Goal: Check status: Check status

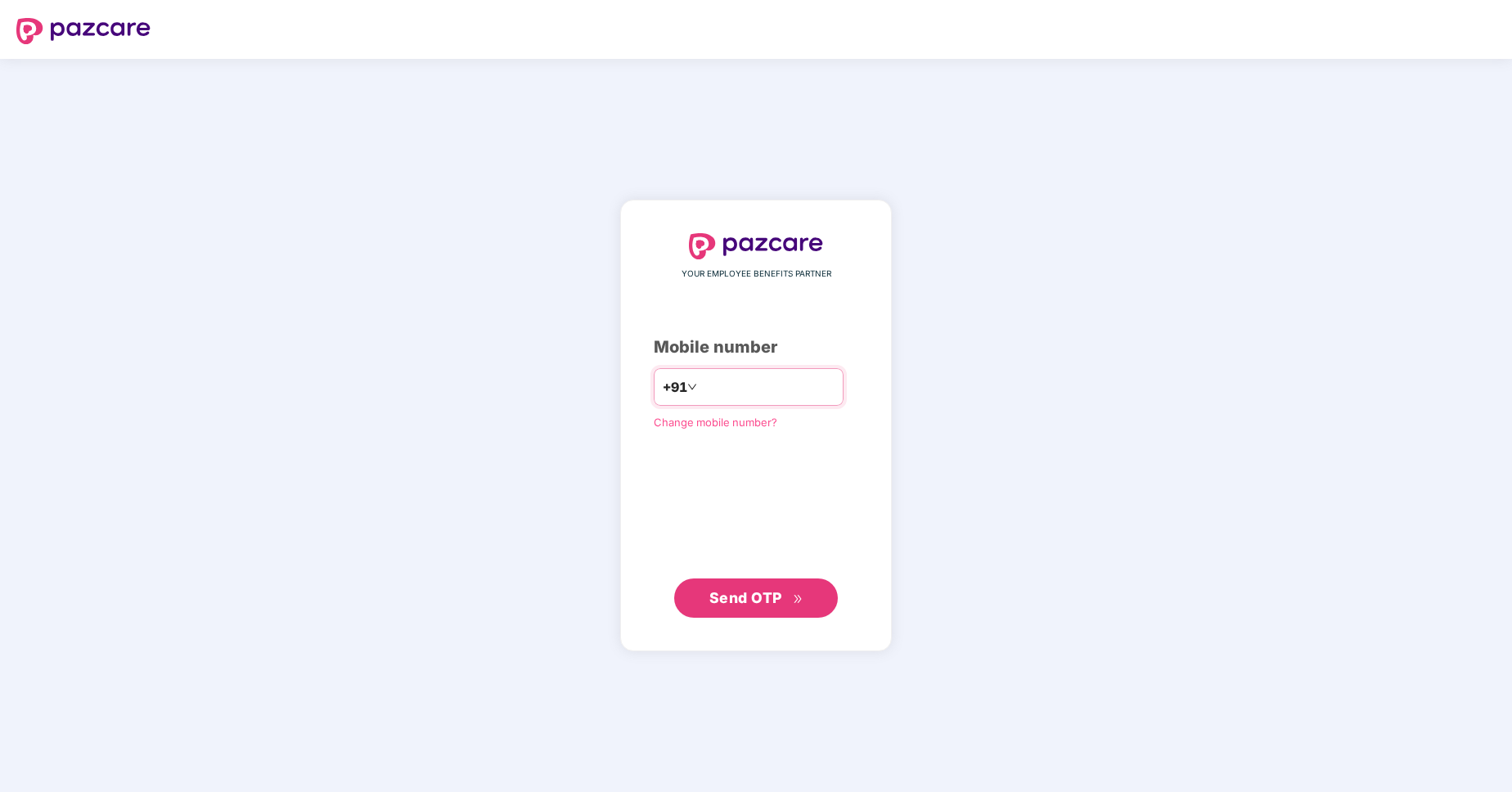
click at [762, 389] on input "number" at bounding box center [767, 387] width 134 height 26
type input "**********"
click at [768, 598] on span "Send OTP" at bounding box center [745, 597] width 73 height 18
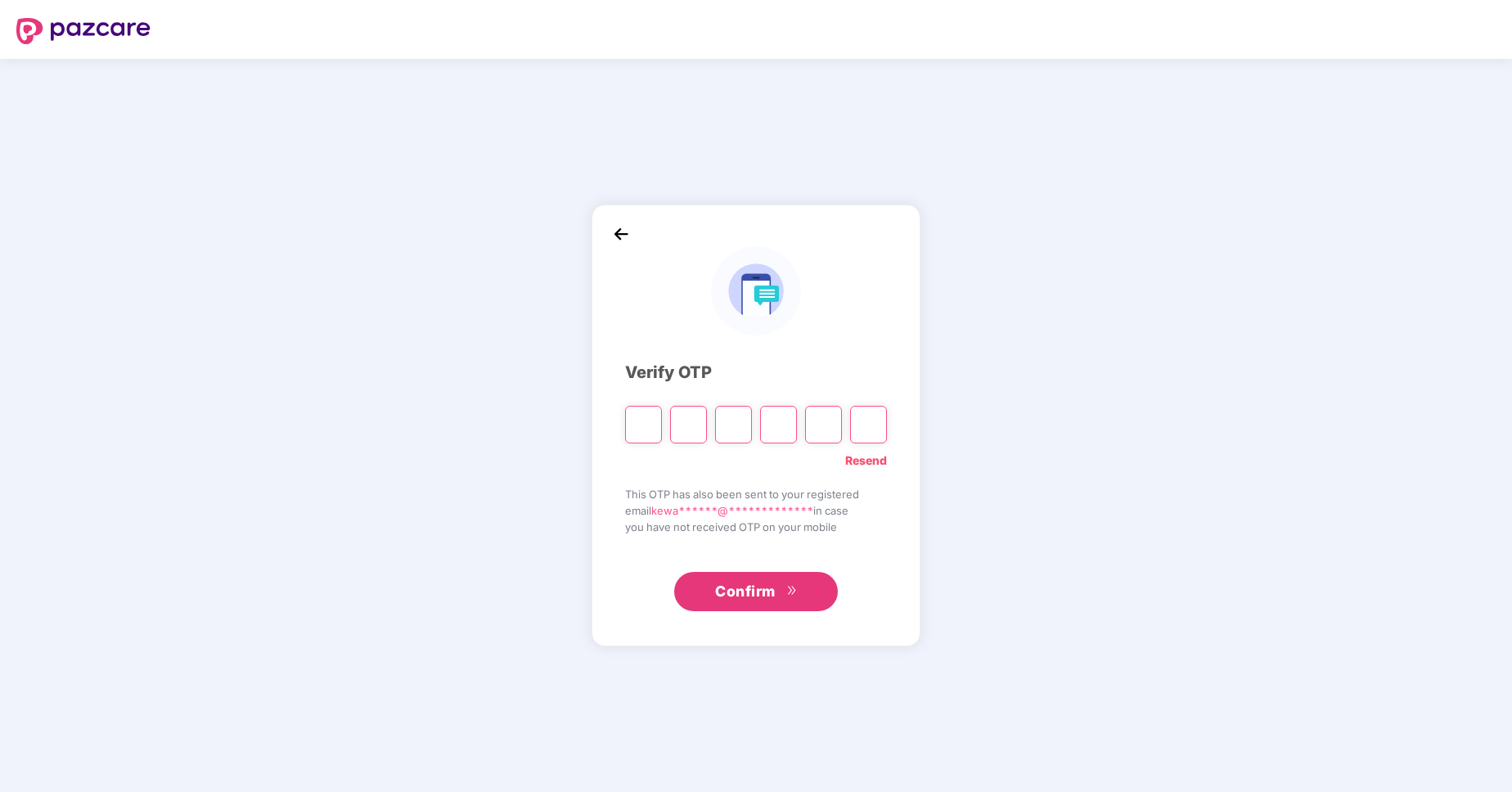
type input "*"
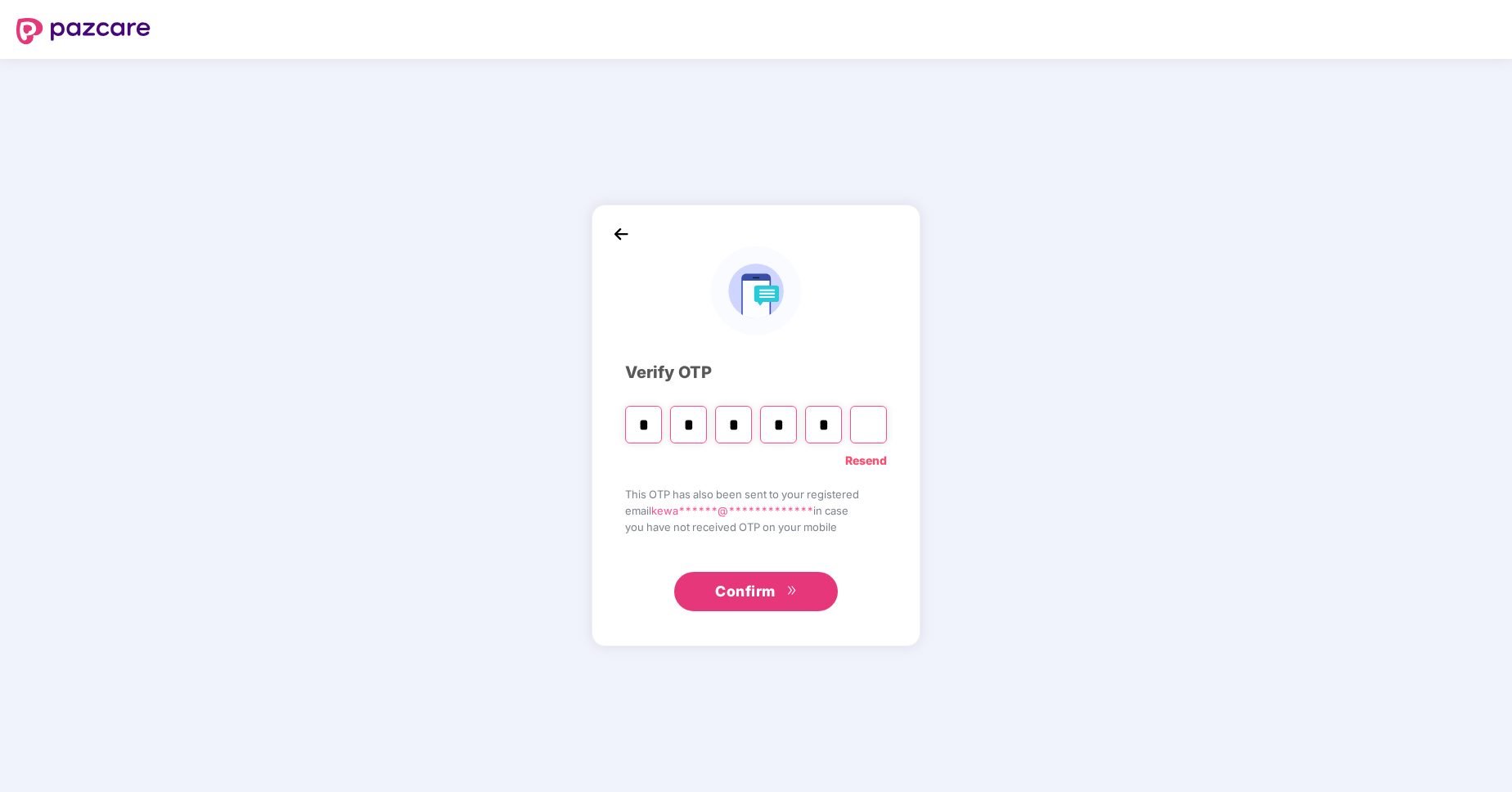
type input "*"
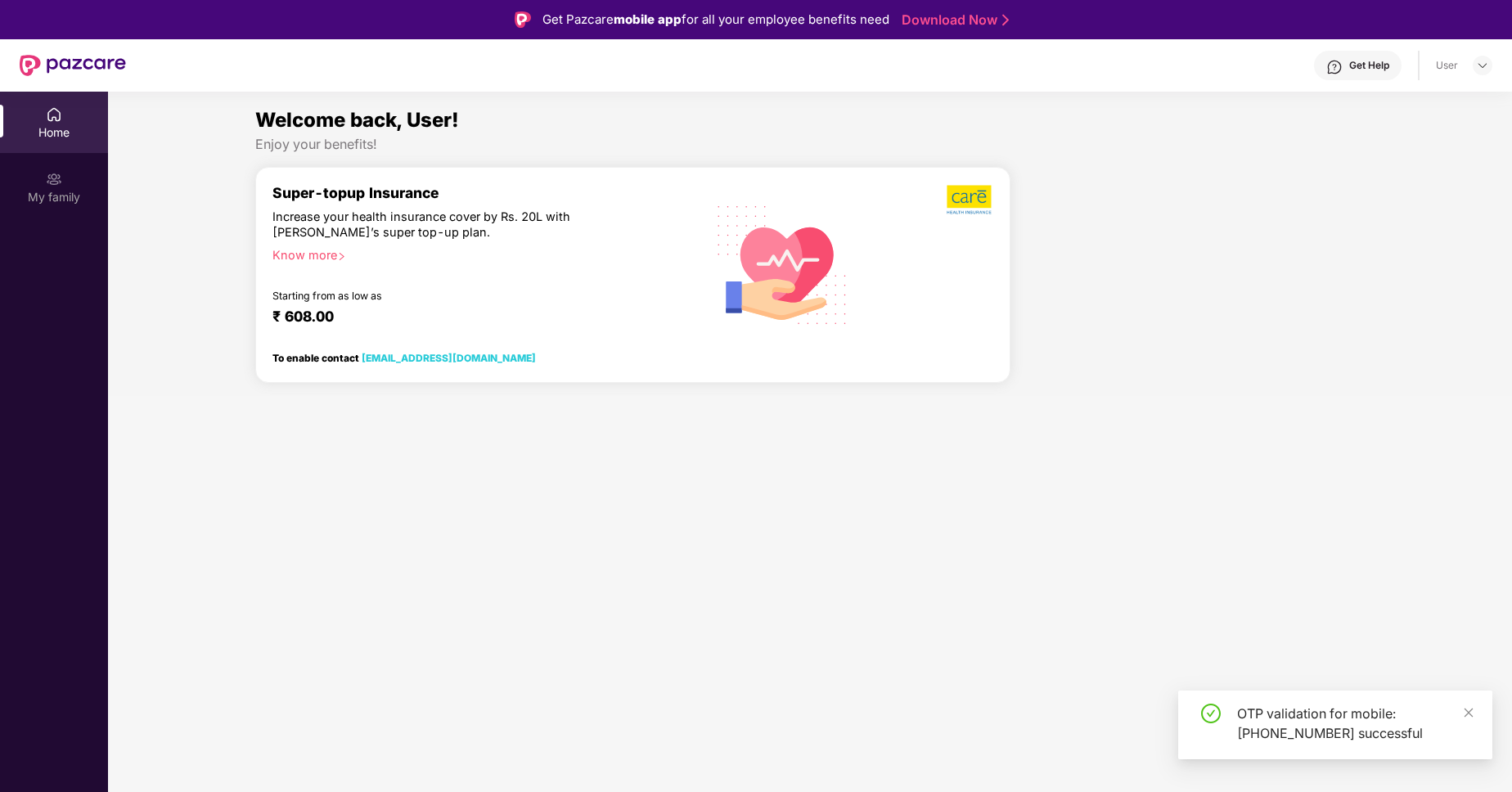
click at [329, 599] on section "Welcome back, User! Enjoy your benefits! Super-topup Insurance Increase your he…" at bounding box center [811, 487] width 1405 height 792
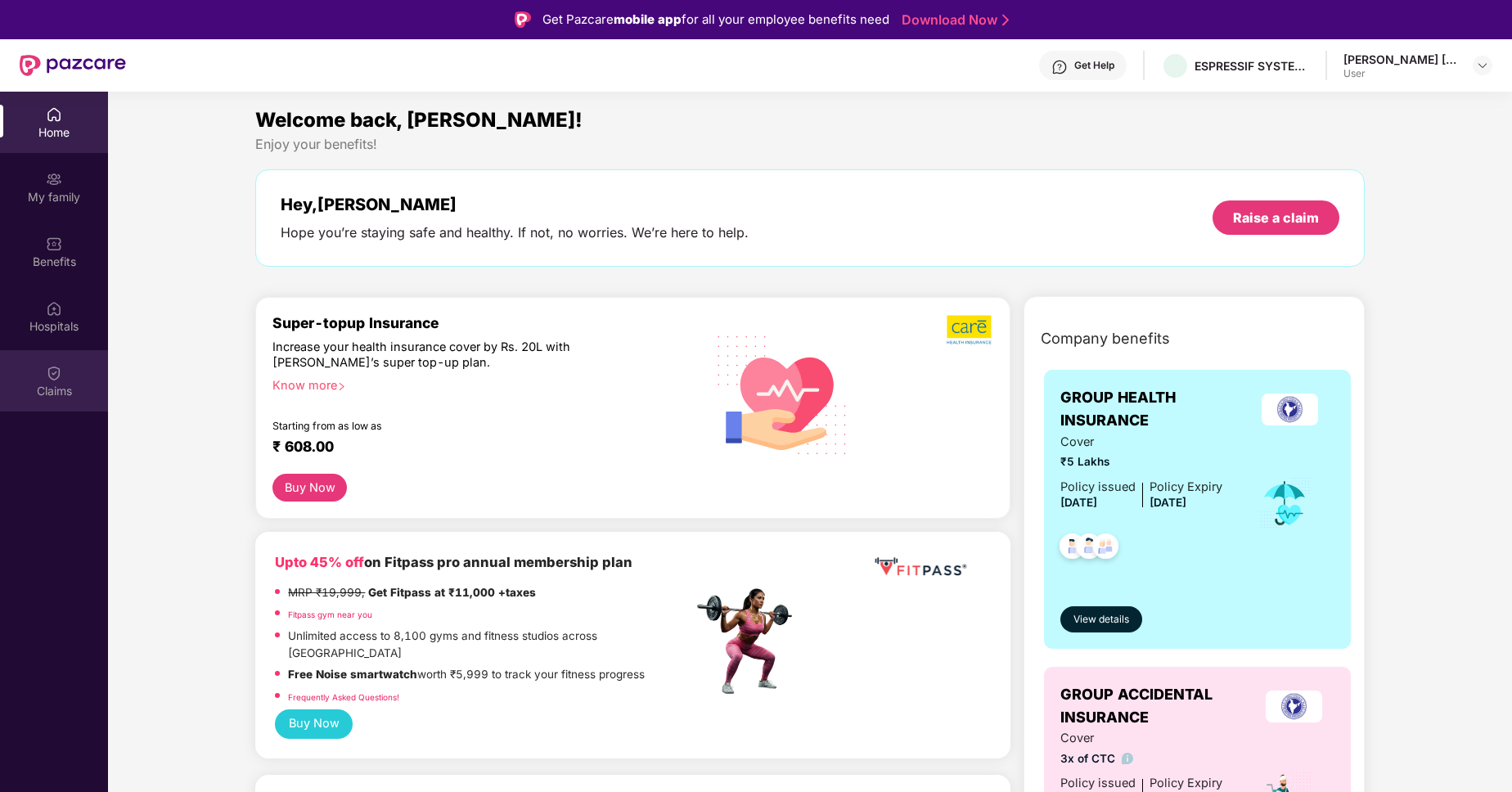
click at [43, 389] on div "Claims" at bounding box center [54, 391] width 108 height 17
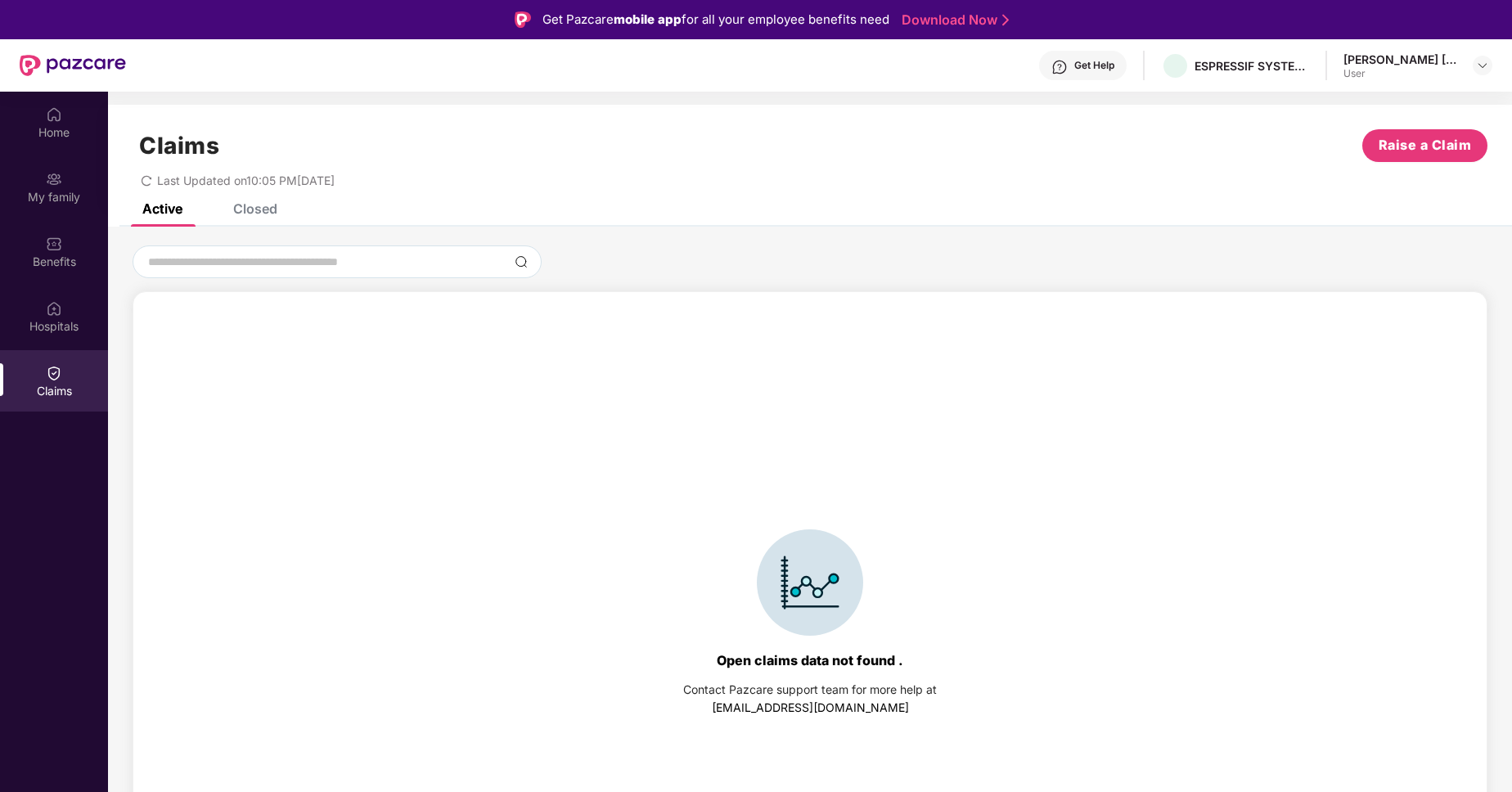
click at [259, 211] on div "Closed" at bounding box center [256, 209] width 44 height 17
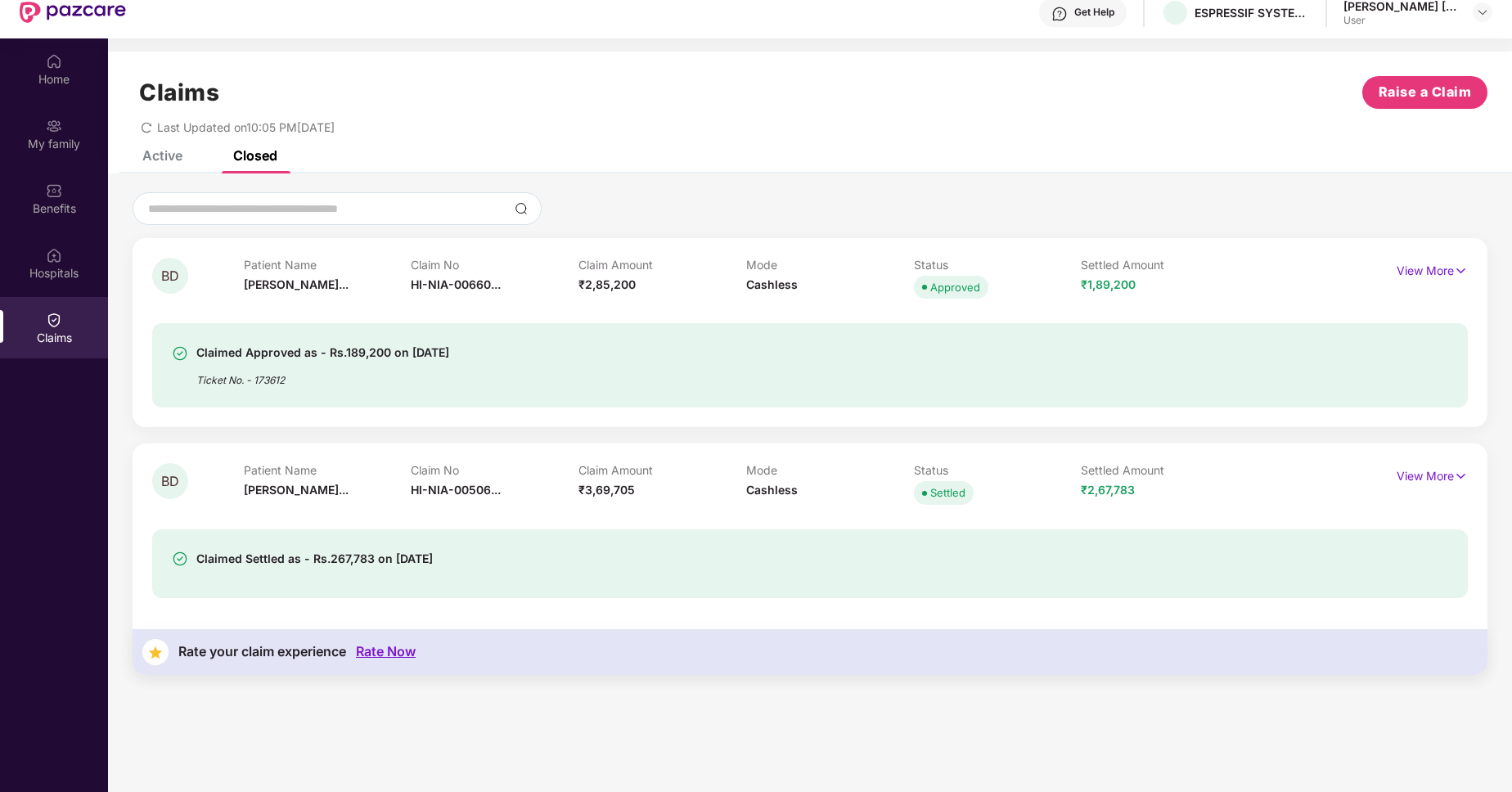
scroll to position [92, 0]
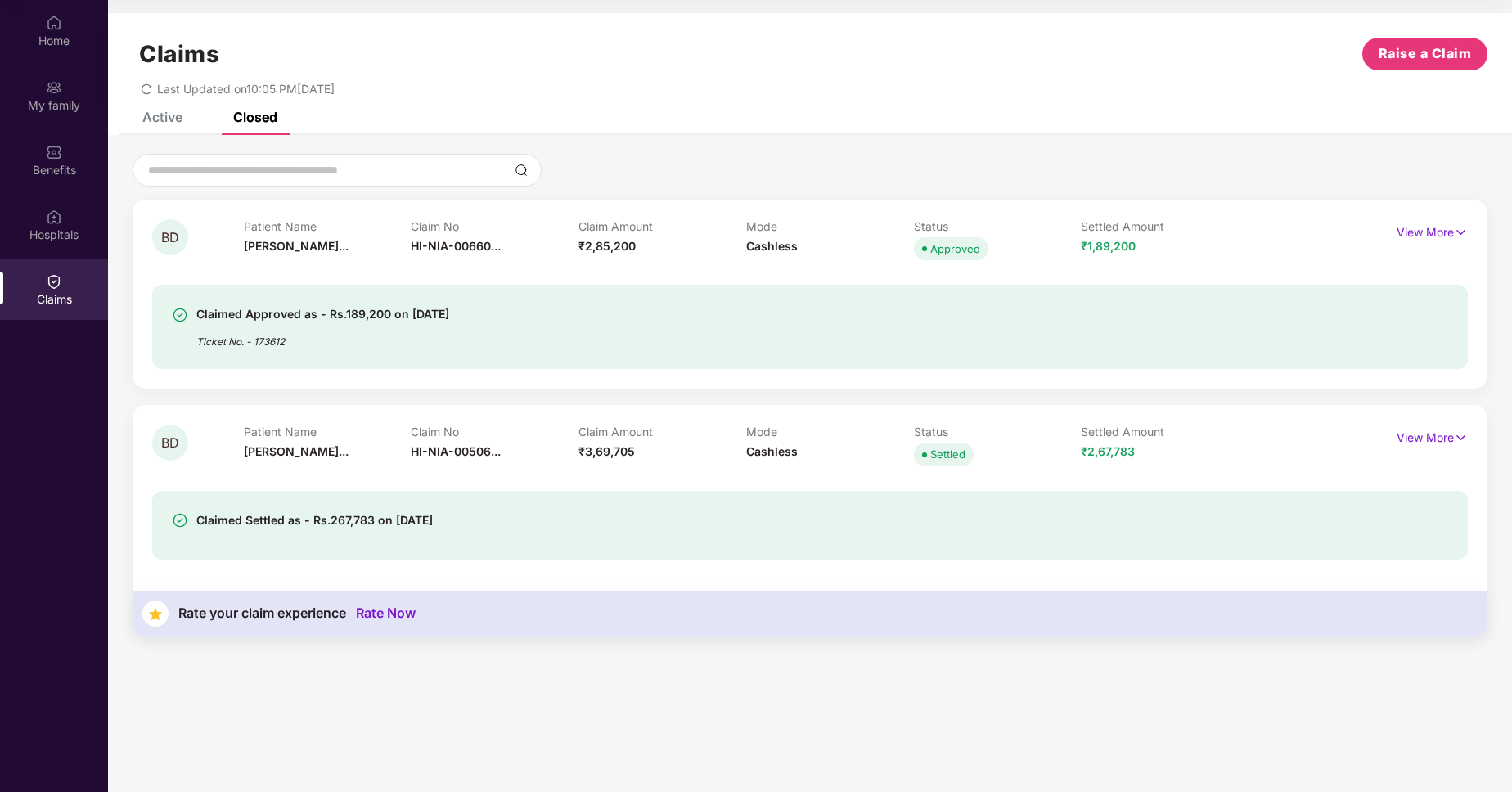
click at [1419, 433] on p "View More" at bounding box center [1432, 435] width 71 height 22
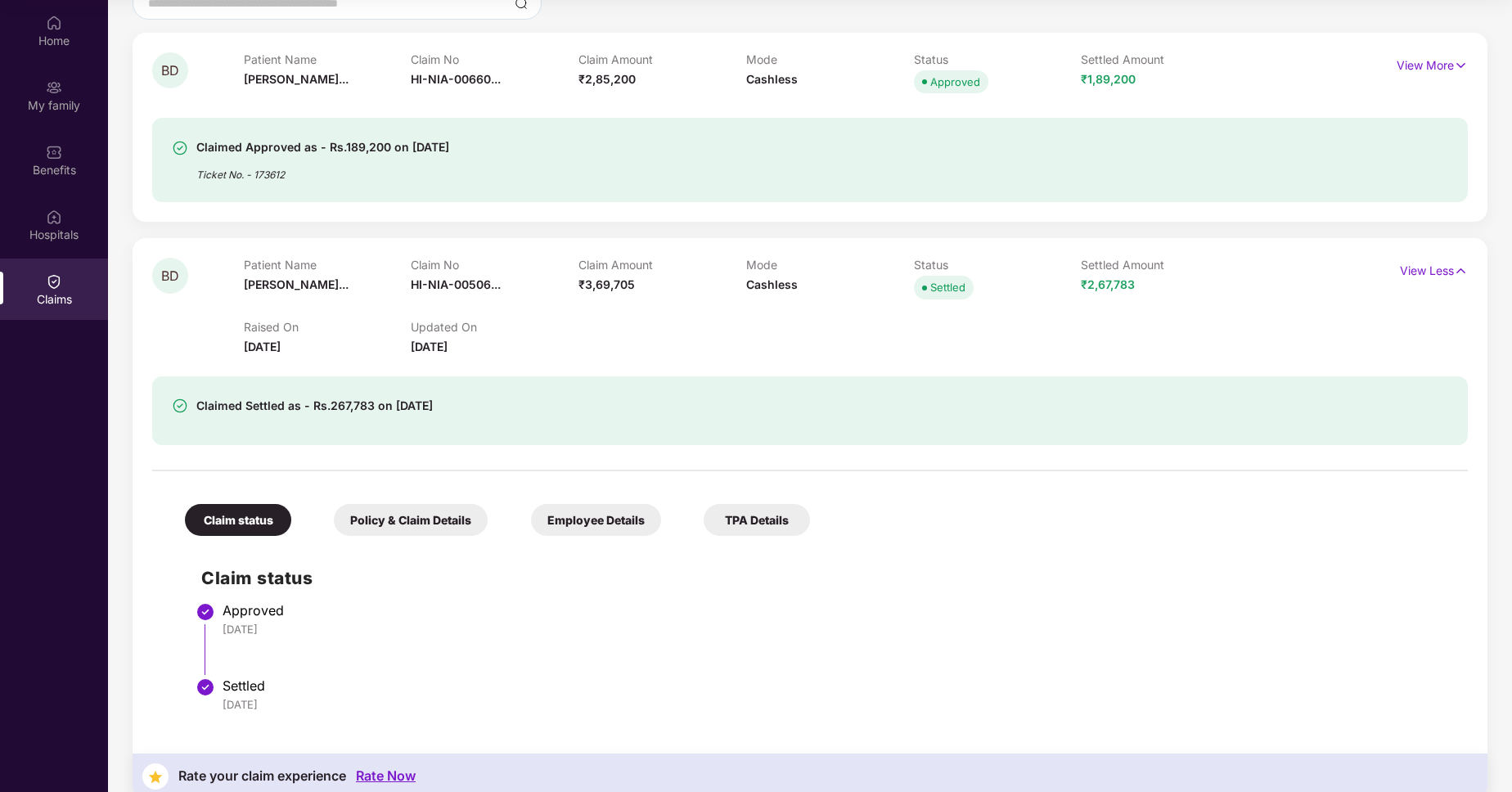
scroll to position [190, 0]
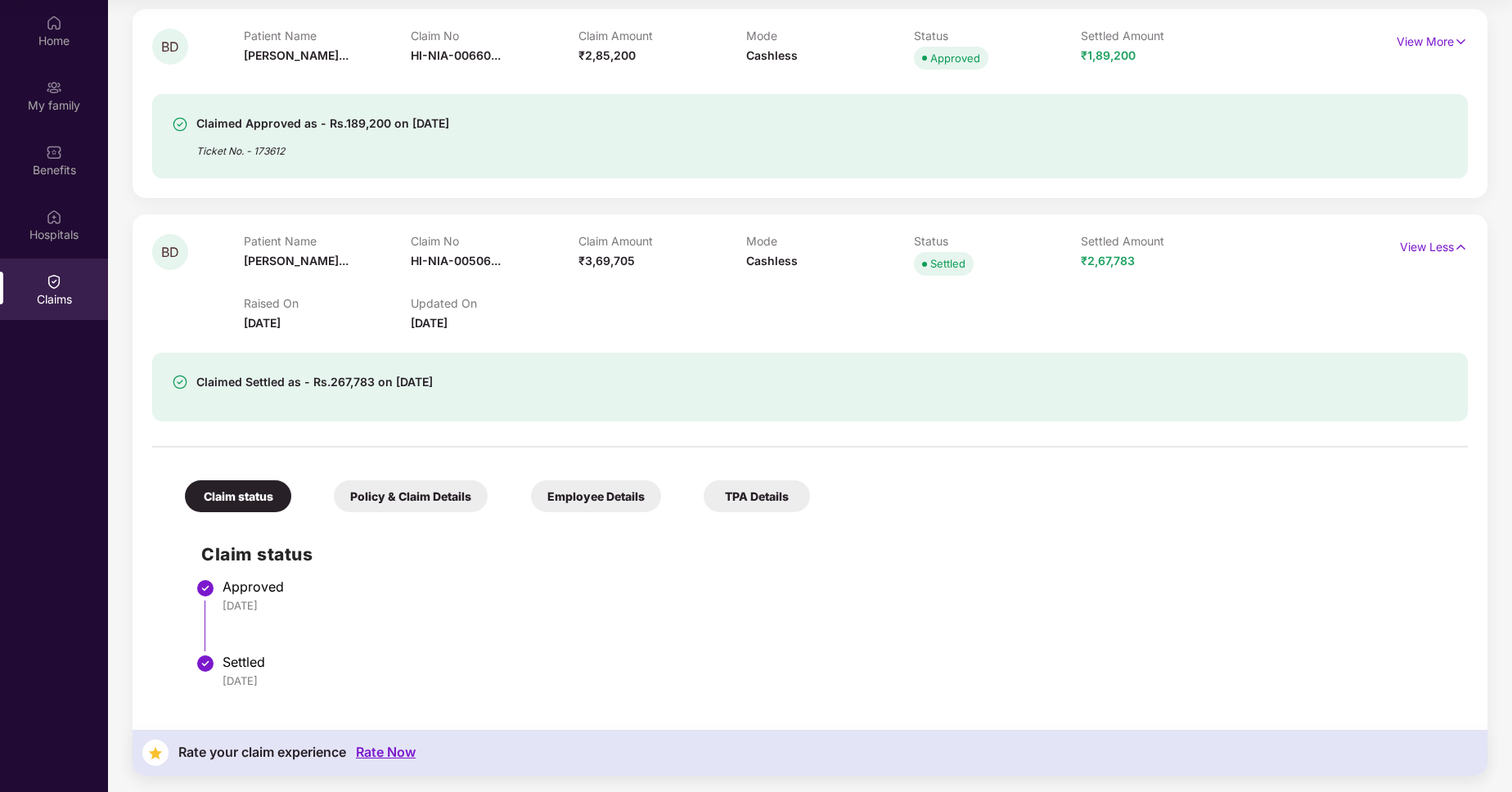
click at [753, 507] on div "TPA Details" at bounding box center [757, 496] width 107 height 32
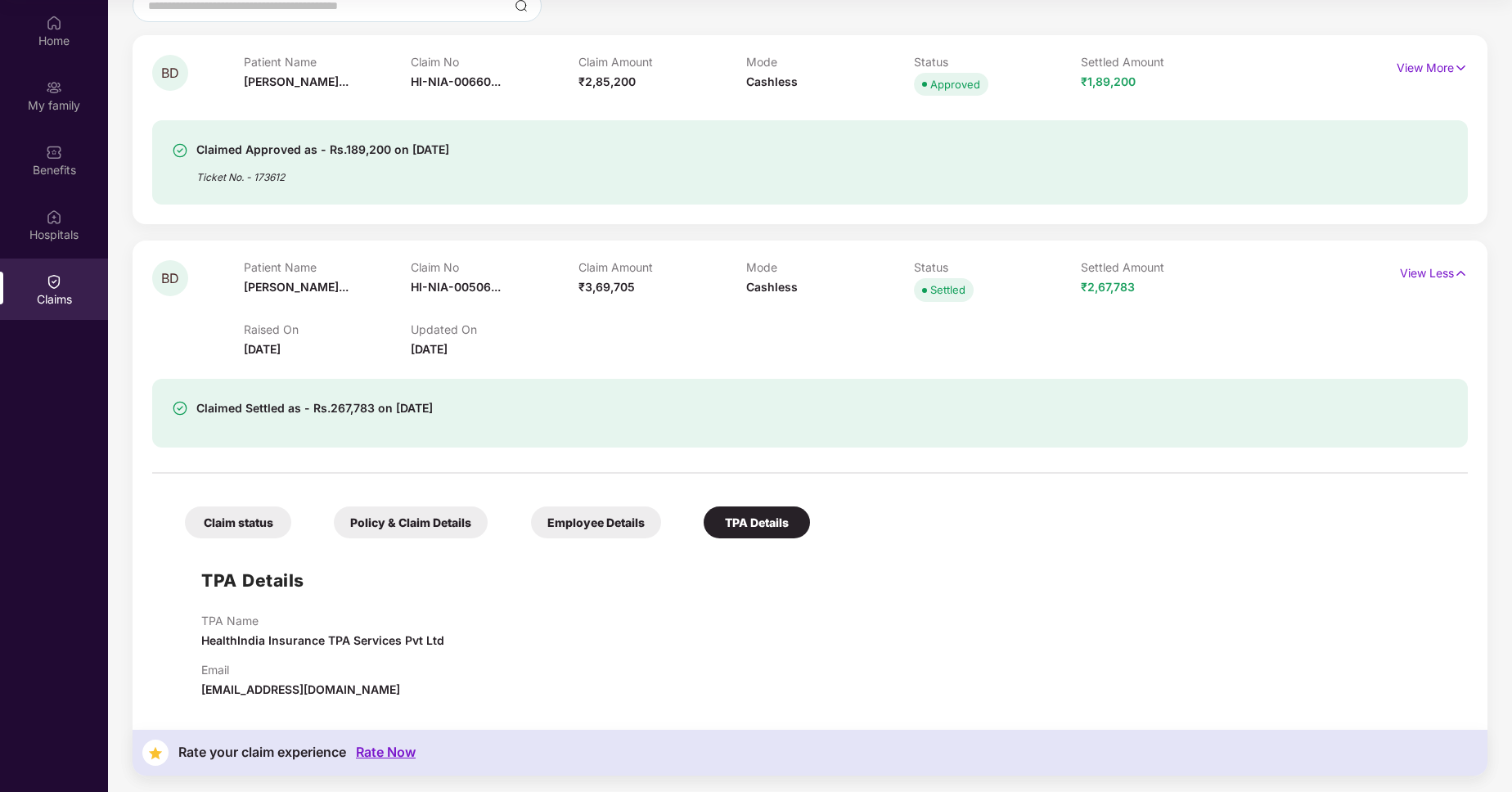
scroll to position [165, 0]
click at [620, 514] on div "Employee Details" at bounding box center [597, 522] width 130 height 32
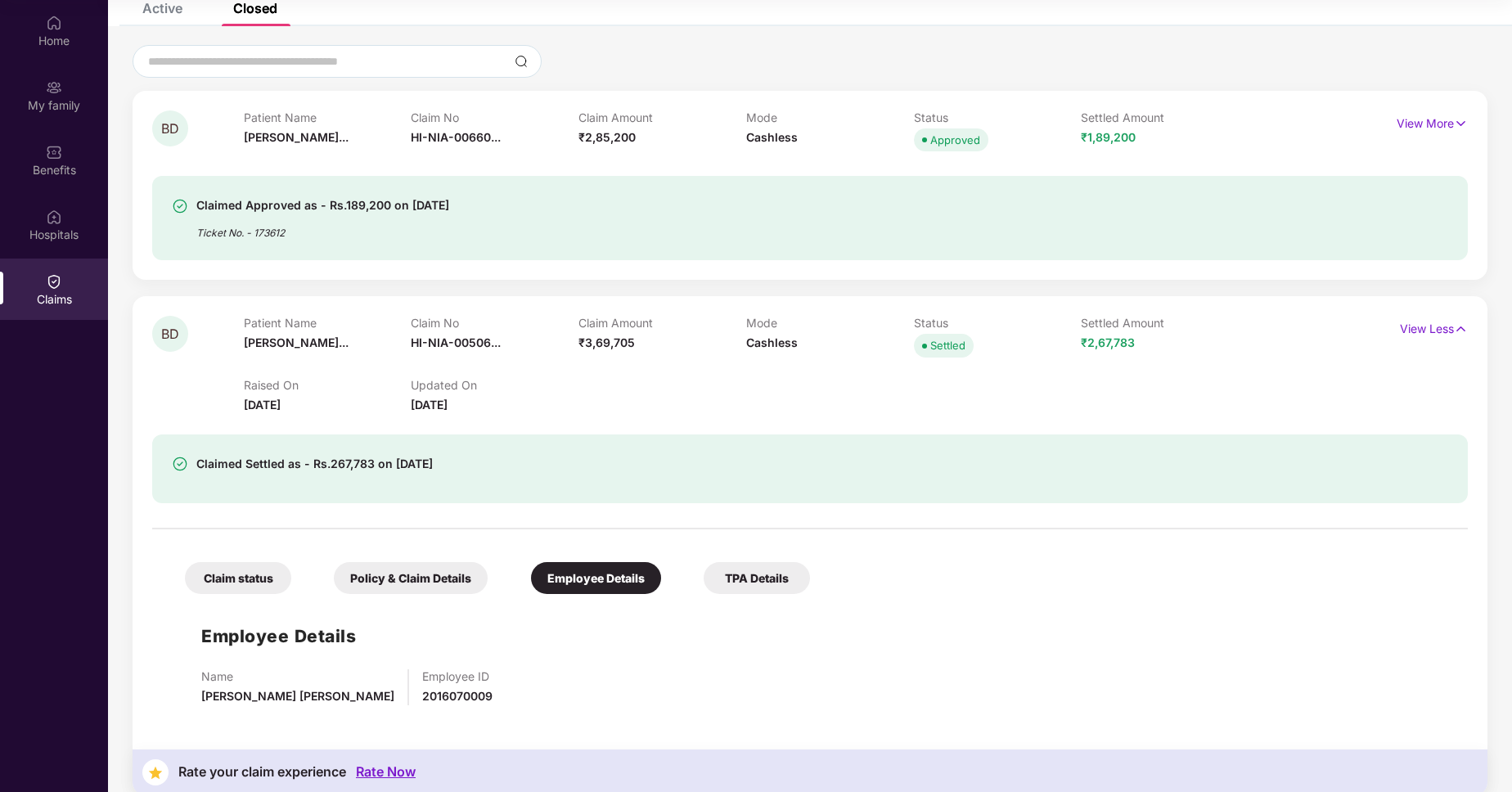
scroll to position [129, 0]
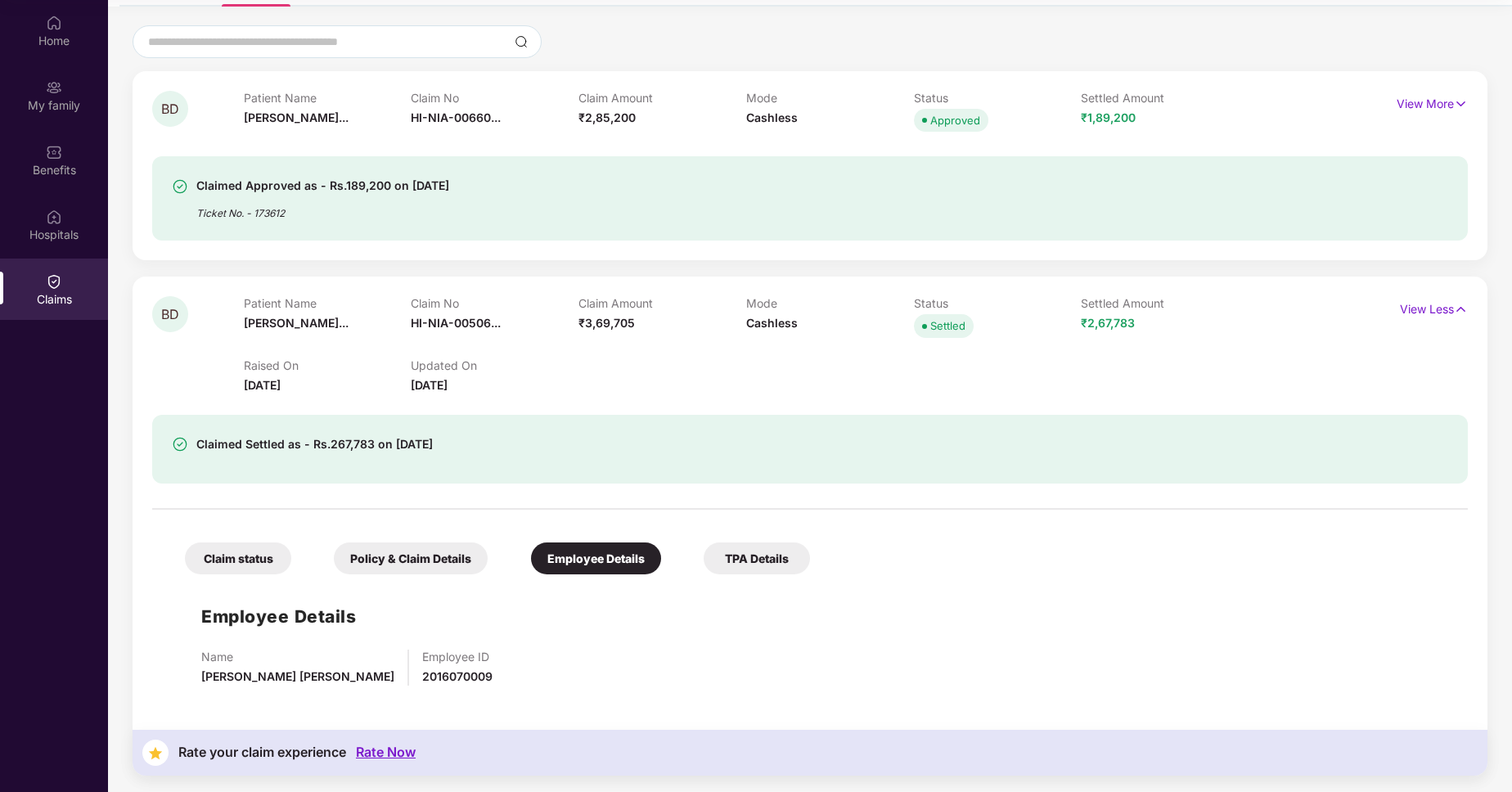
click at [386, 552] on div "Policy & Claim Details" at bounding box center [411, 559] width 154 height 32
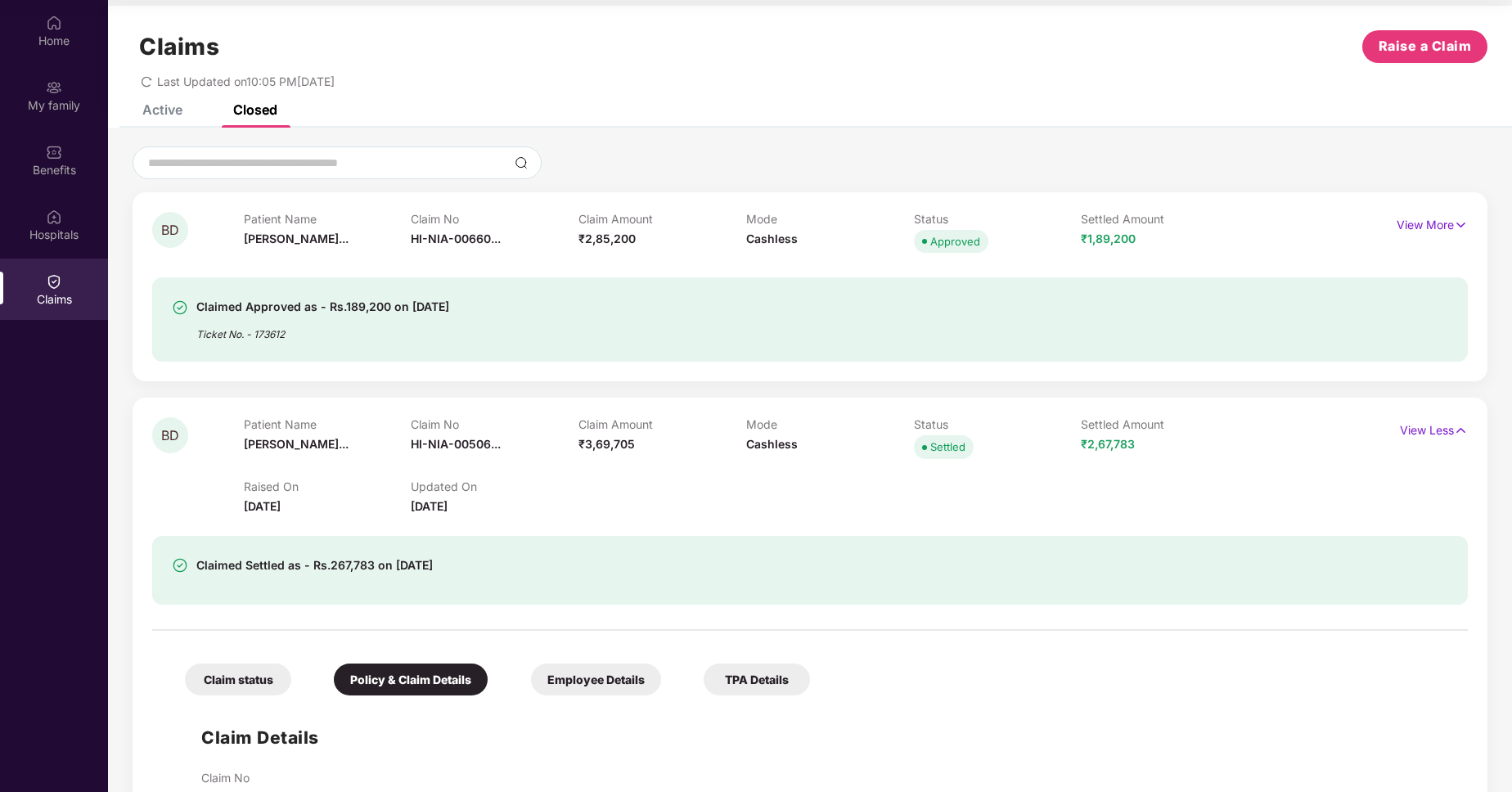
scroll to position [0, 0]
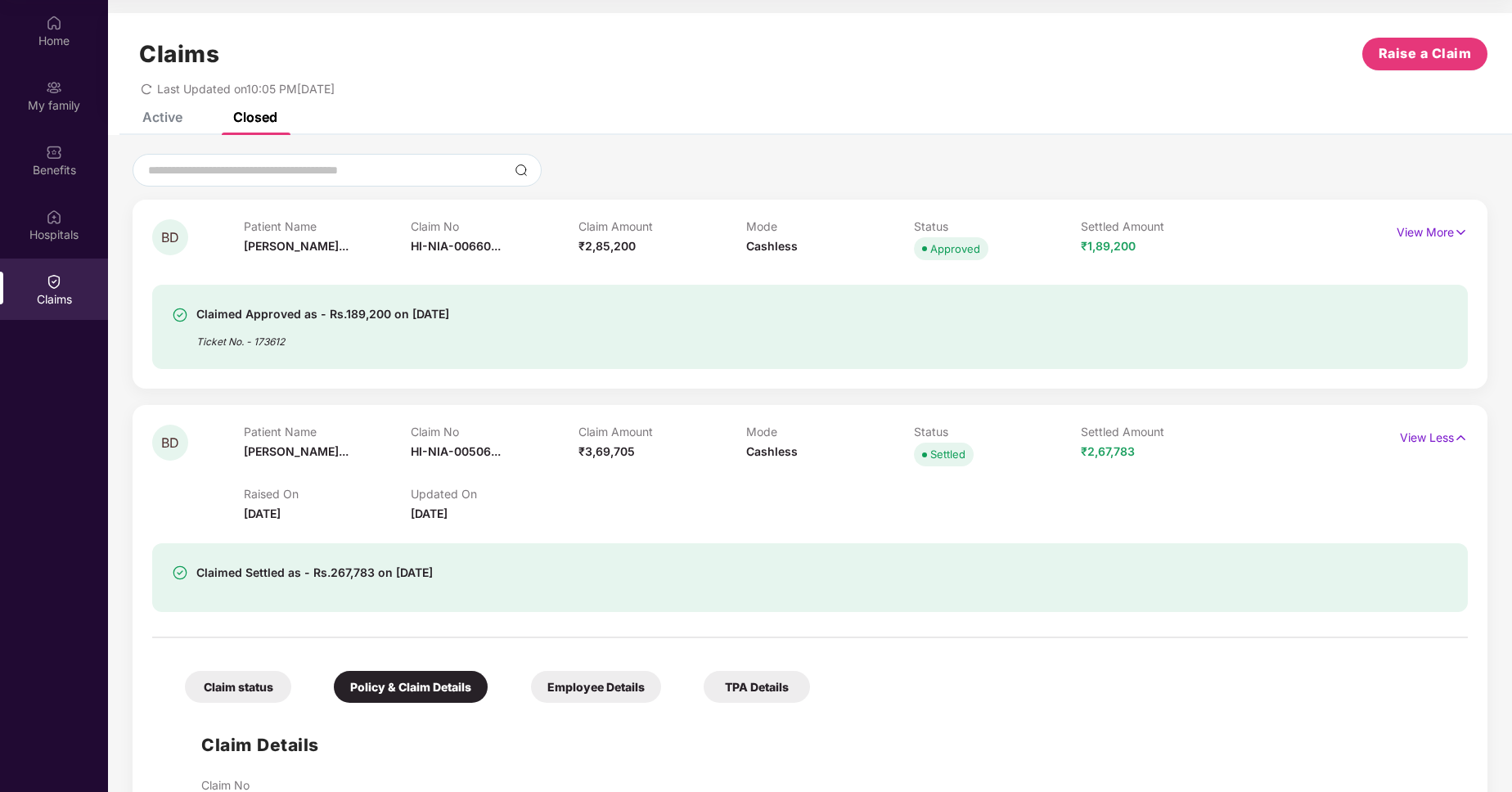
click at [244, 696] on div "Claim status" at bounding box center [238, 687] width 107 height 32
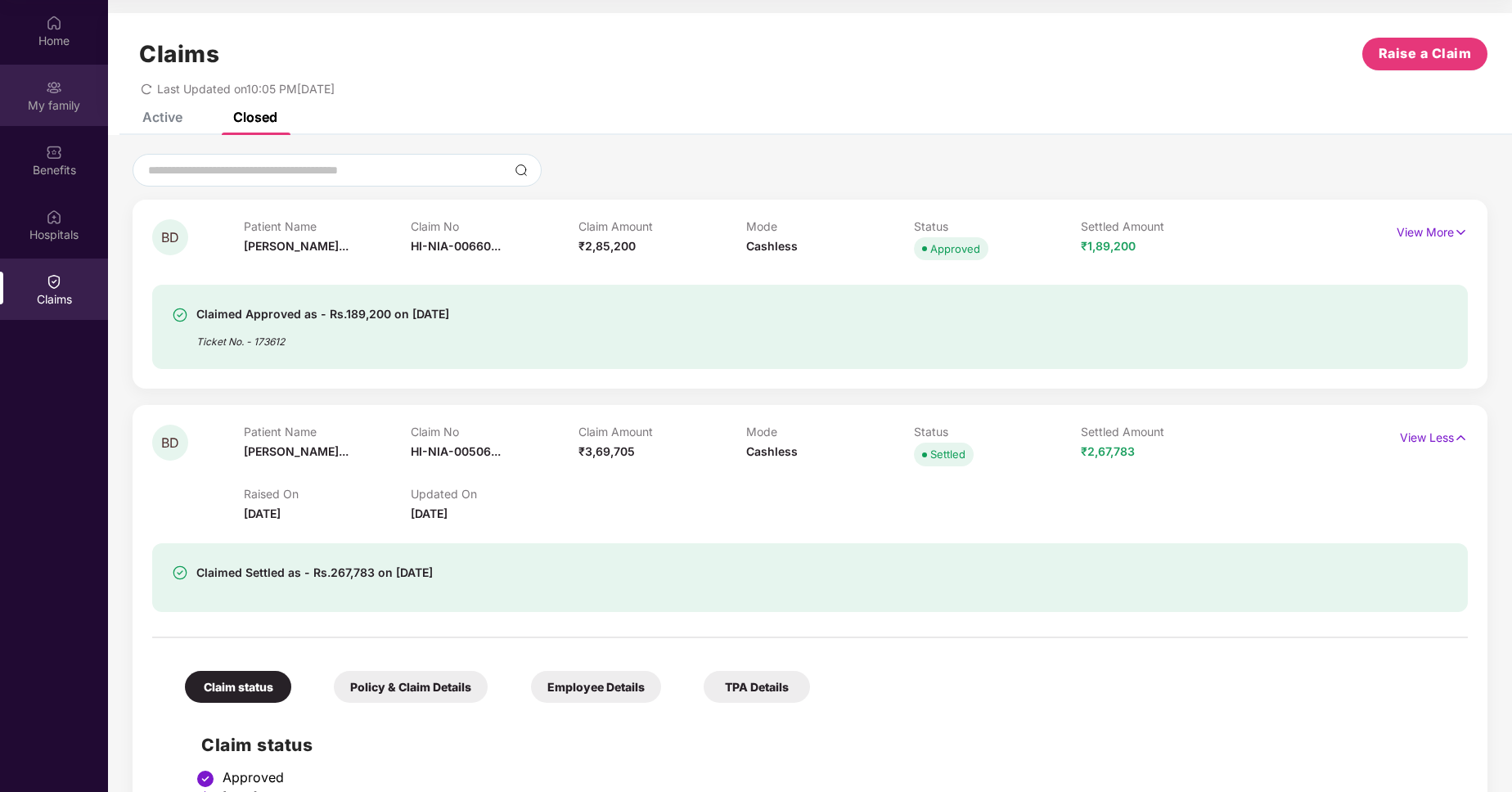
click at [47, 103] on div "My family" at bounding box center [54, 106] width 108 height 17
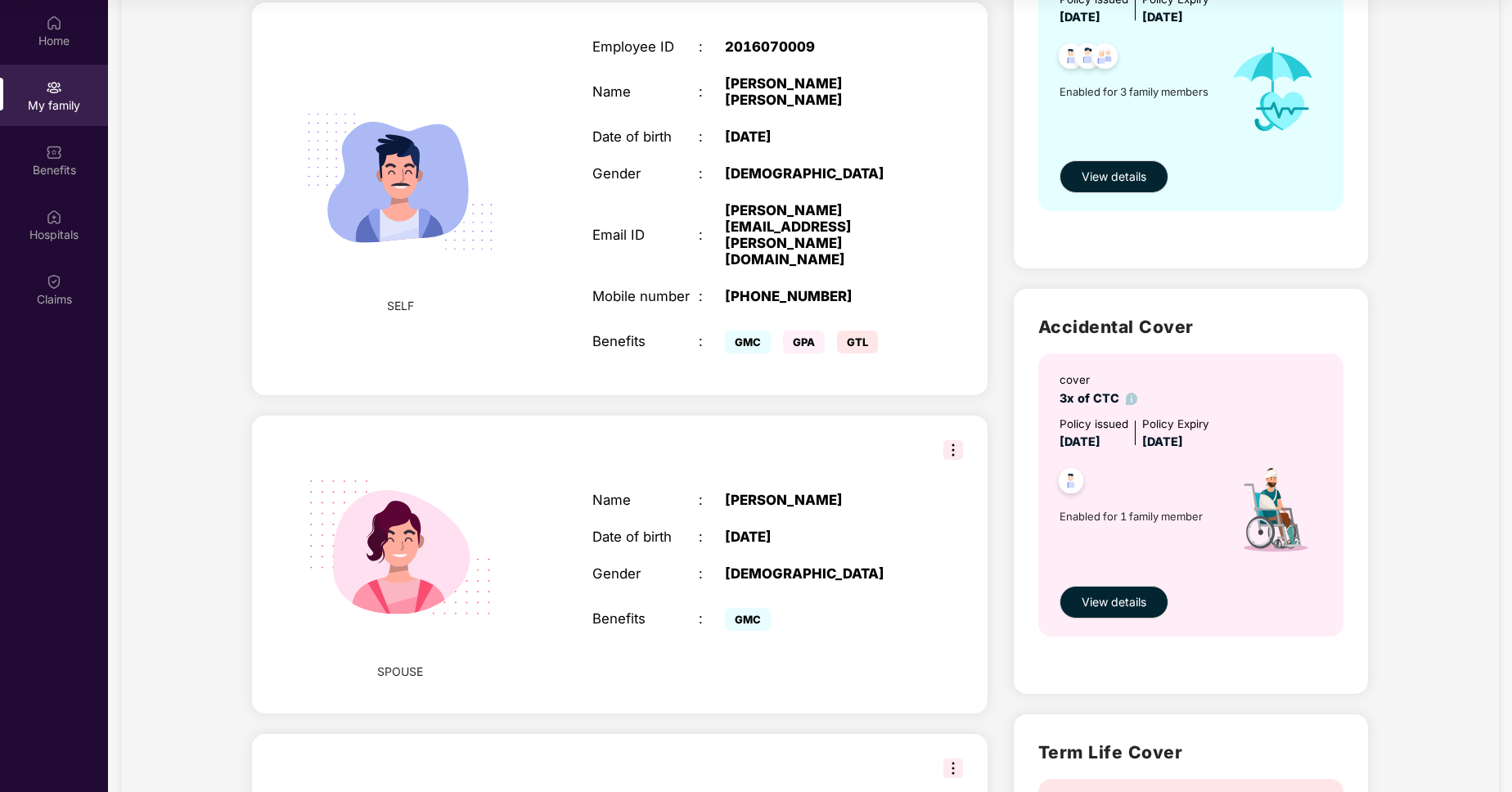
scroll to position [226, 0]
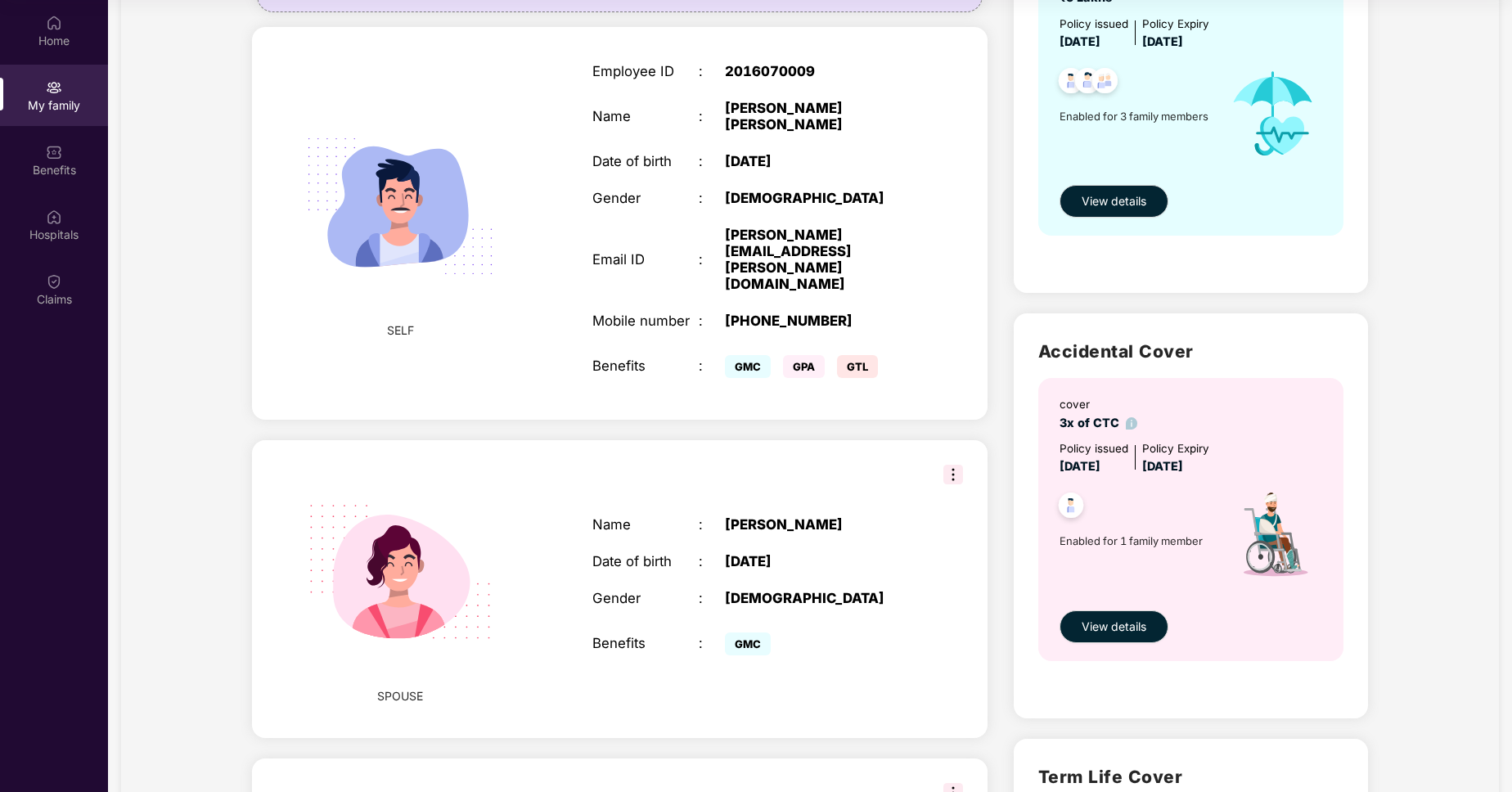
click at [957, 465] on img at bounding box center [953, 475] width 19 height 19
click at [822, 497] on div "Name : [PERSON_NAME] Date of birth : [DEMOGRAPHIC_DATA] Gender : [DEMOGRAPHIC_D…" at bounding box center [752, 588] width 351 height 184
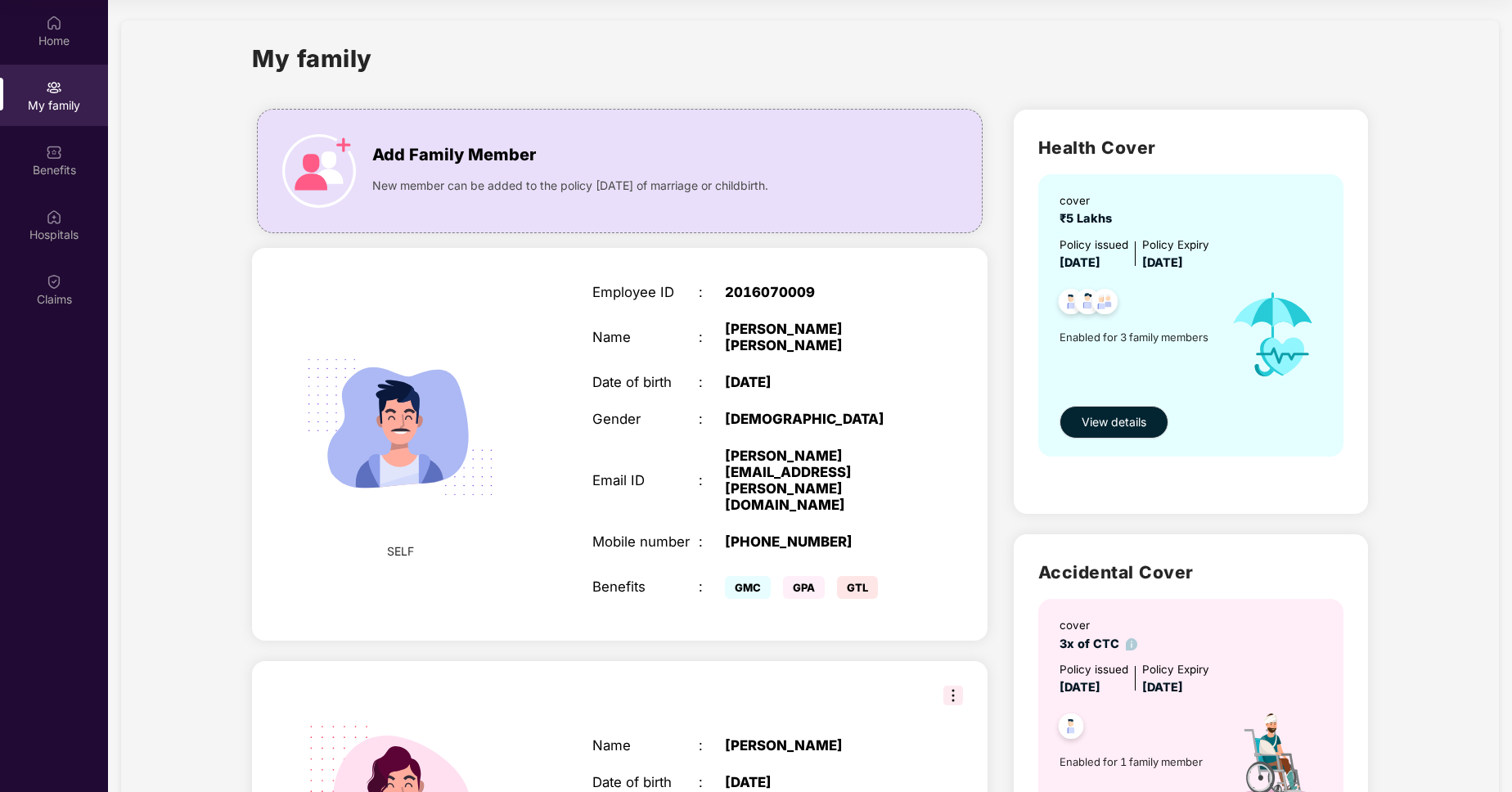
scroll to position [0, 0]
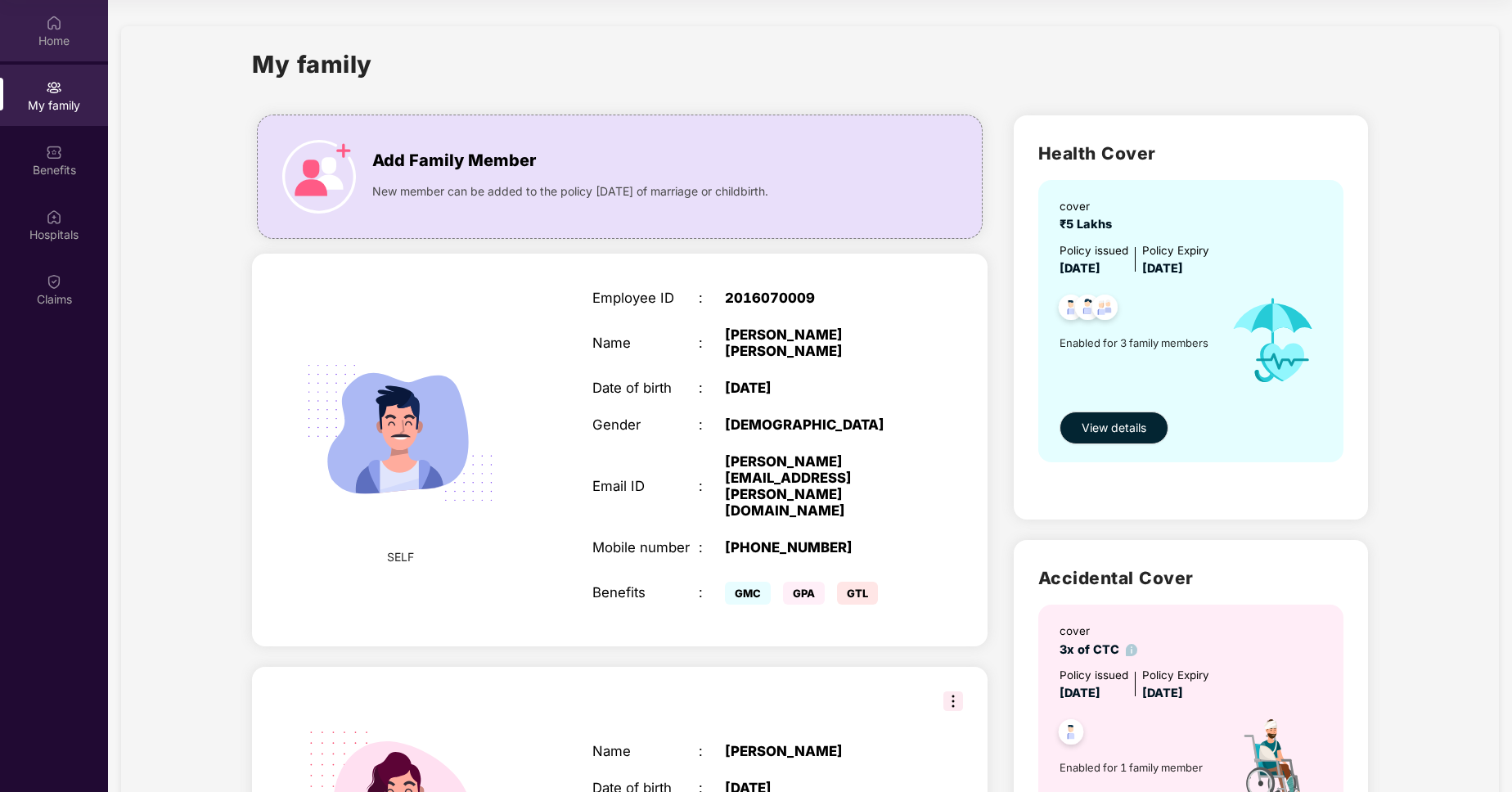
click at [35, 26] on div "Home" at bounding box center [54, 31] width 108 height 62
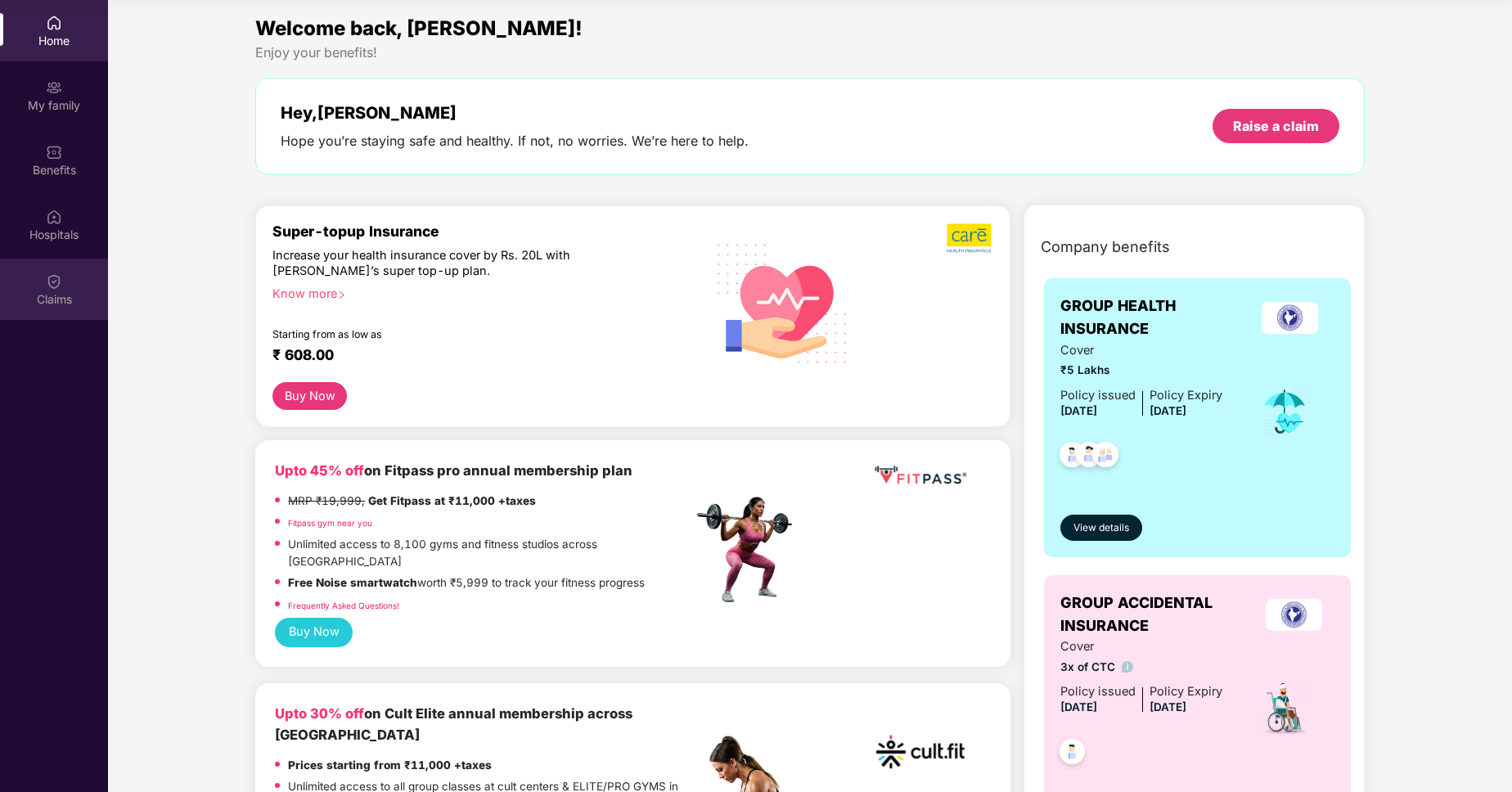
click at [64, 294] on div "Claims" at bounding box center [54, 300] width 108 height 17
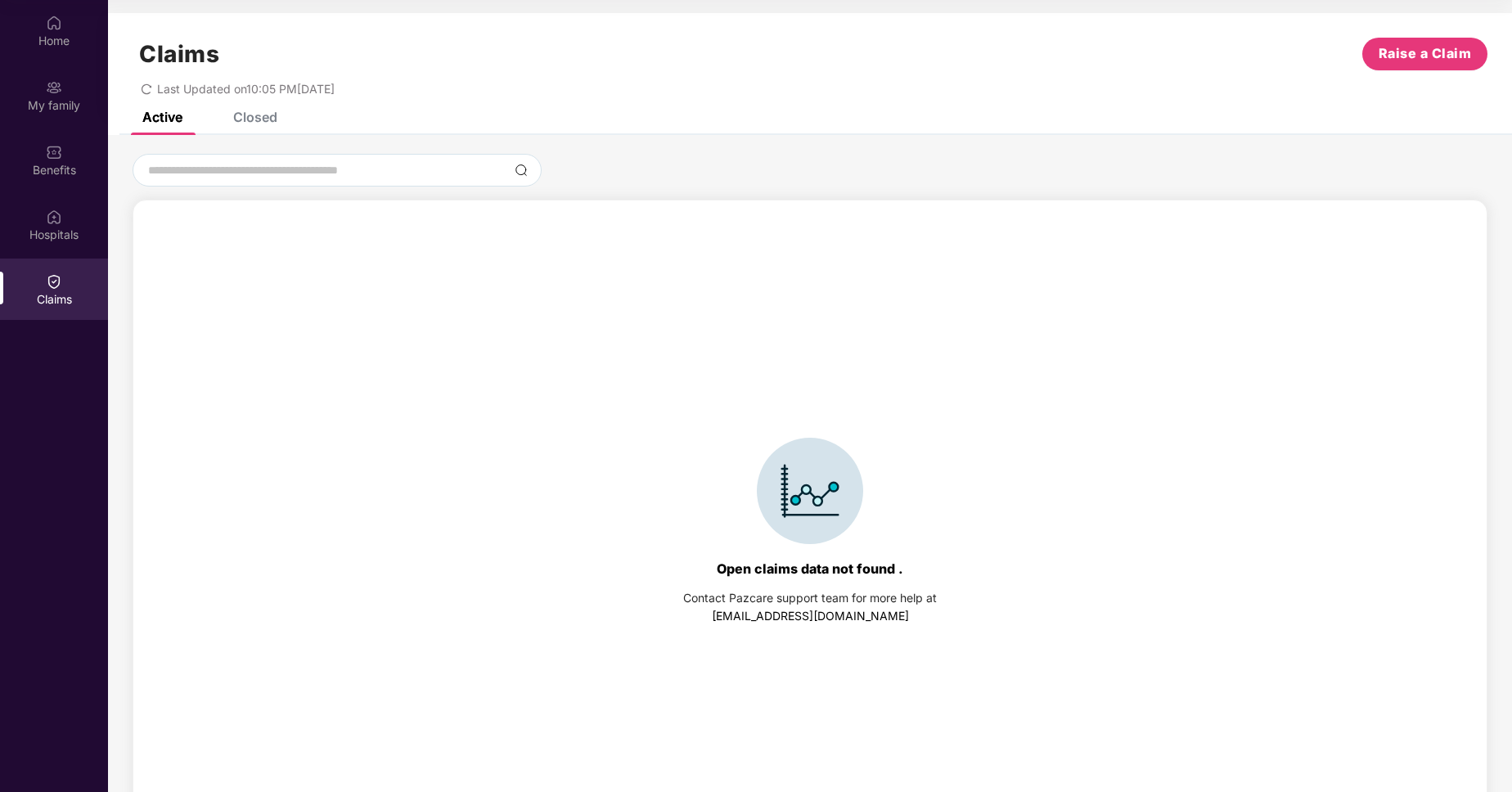
click at [250, 109] on div "Claims Raise a Claim Last Updated on 10:05 PM[DATE]" at bounding box center [811, 63] width 1405 height 99
click at [249, 115] on div "Closed" at bounding box center [256, 117] width 44 height 17
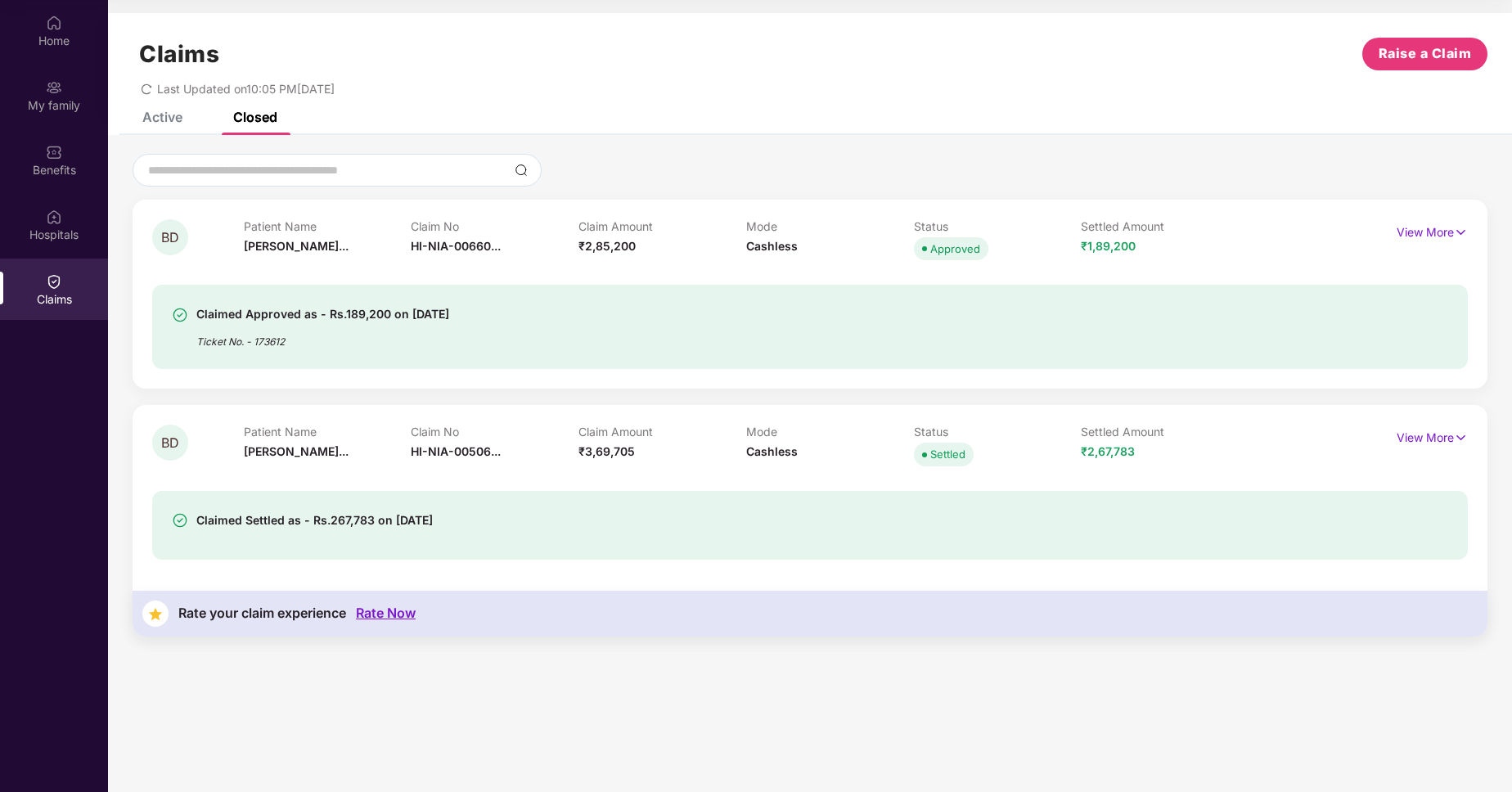
click at [1446, 247] on div "View More" at bounding box center [1386, 241] width 165 height 45
click at [1405, 230] on p "View More" at bounding box center [1432, 230] width 71 height 22
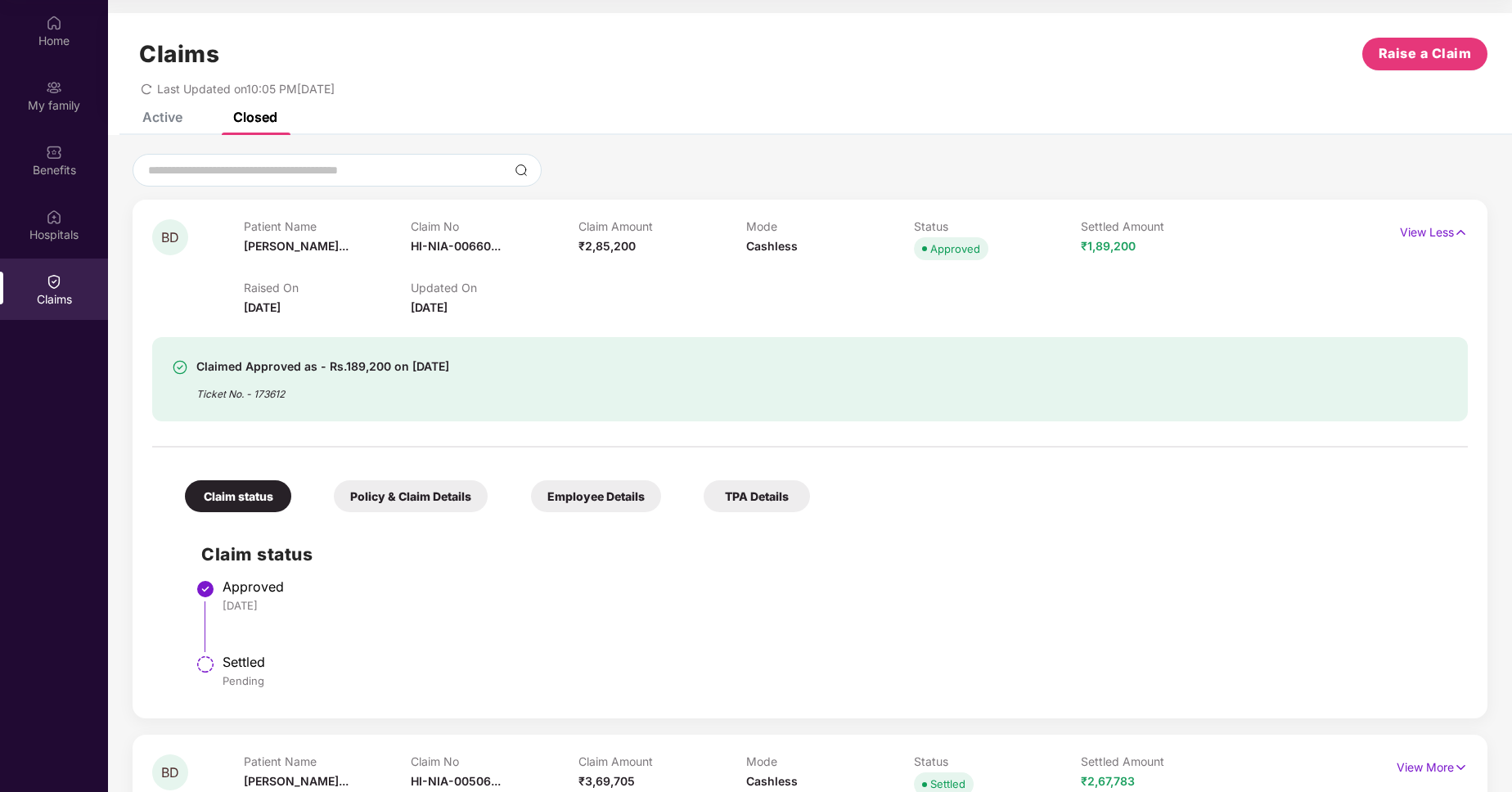
click at [249, 398] on div "Ticket No. - 173612" at bounding box center [322, 389] width 253 height 26
click at [265, 394] on div "Ticket No. - 173612" at bounding box center [322, 389] width 253 height 26
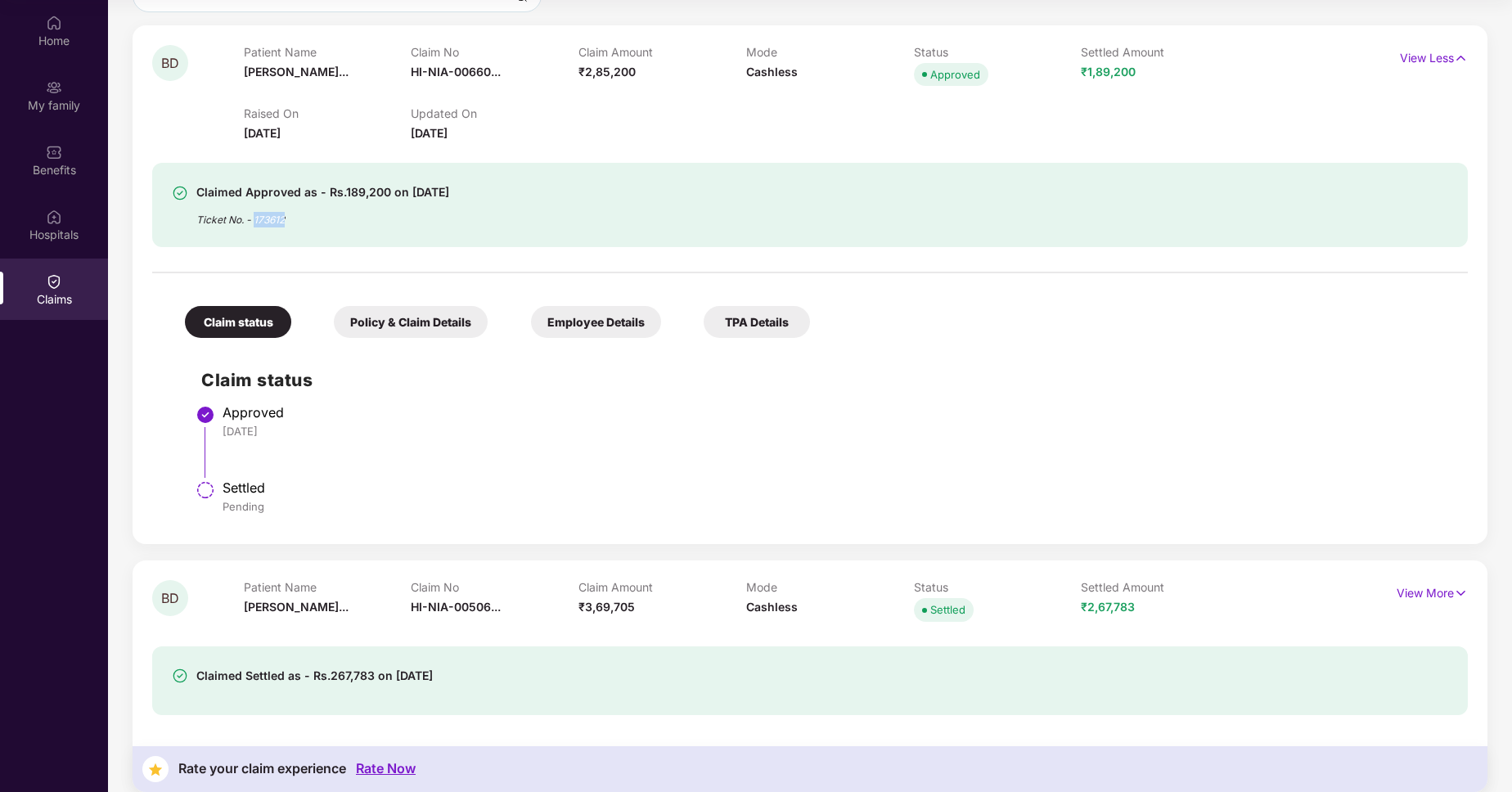
scroll to position [190, 0]
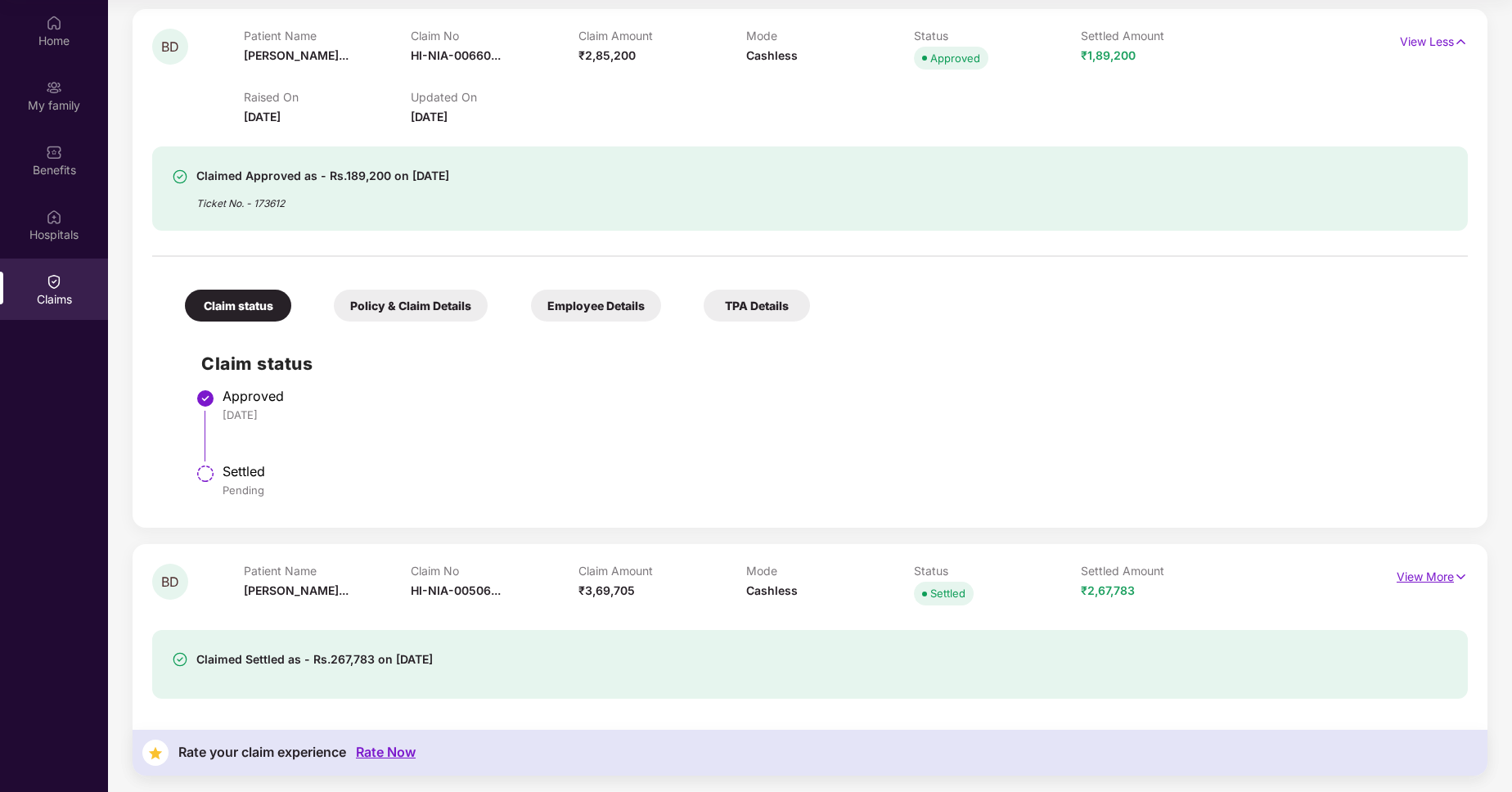
click at [1402, 579] on p "View More" at bounding box center [1432, 574] width 71 height 22
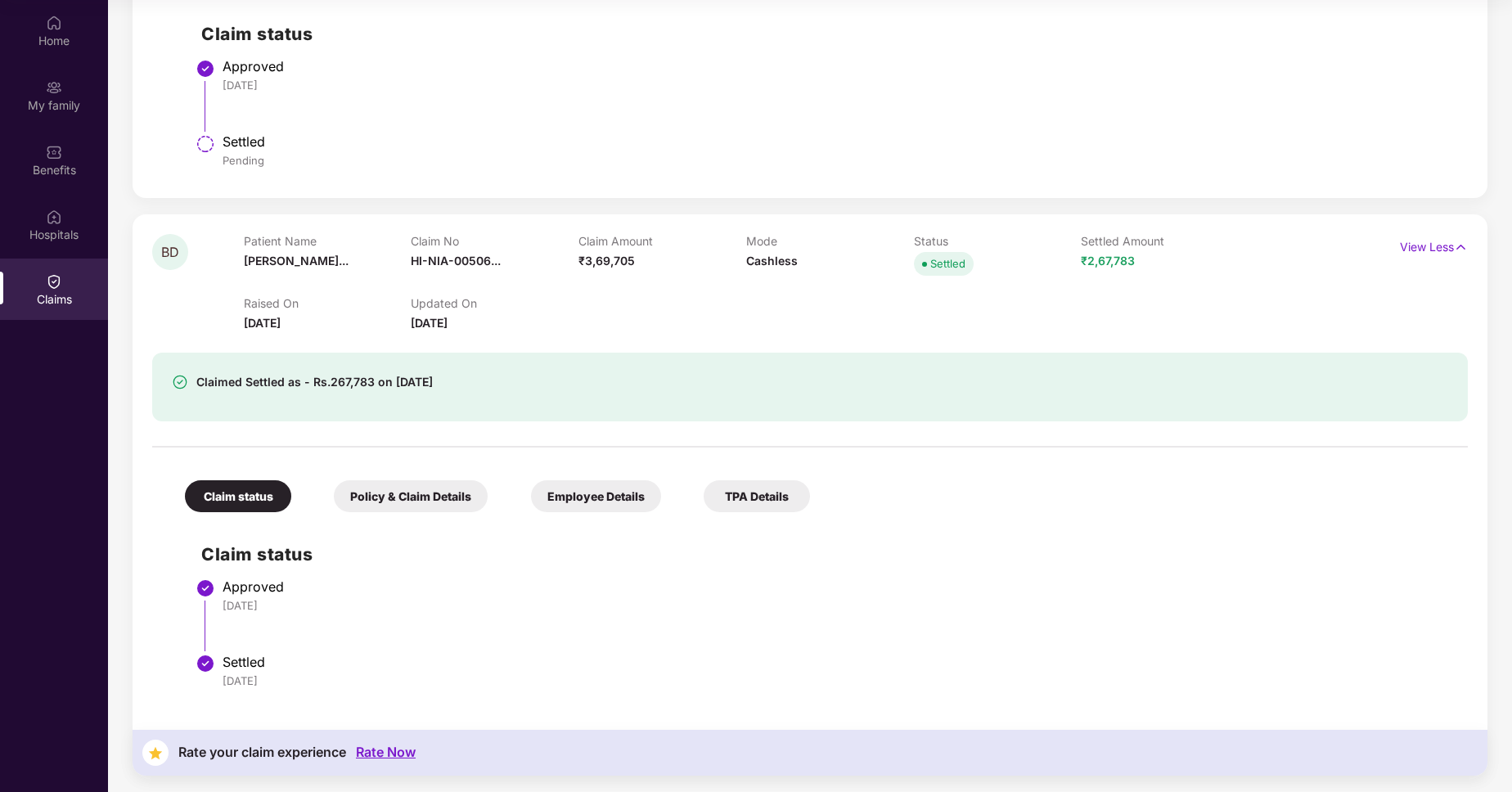
scroll to position [0, 0]
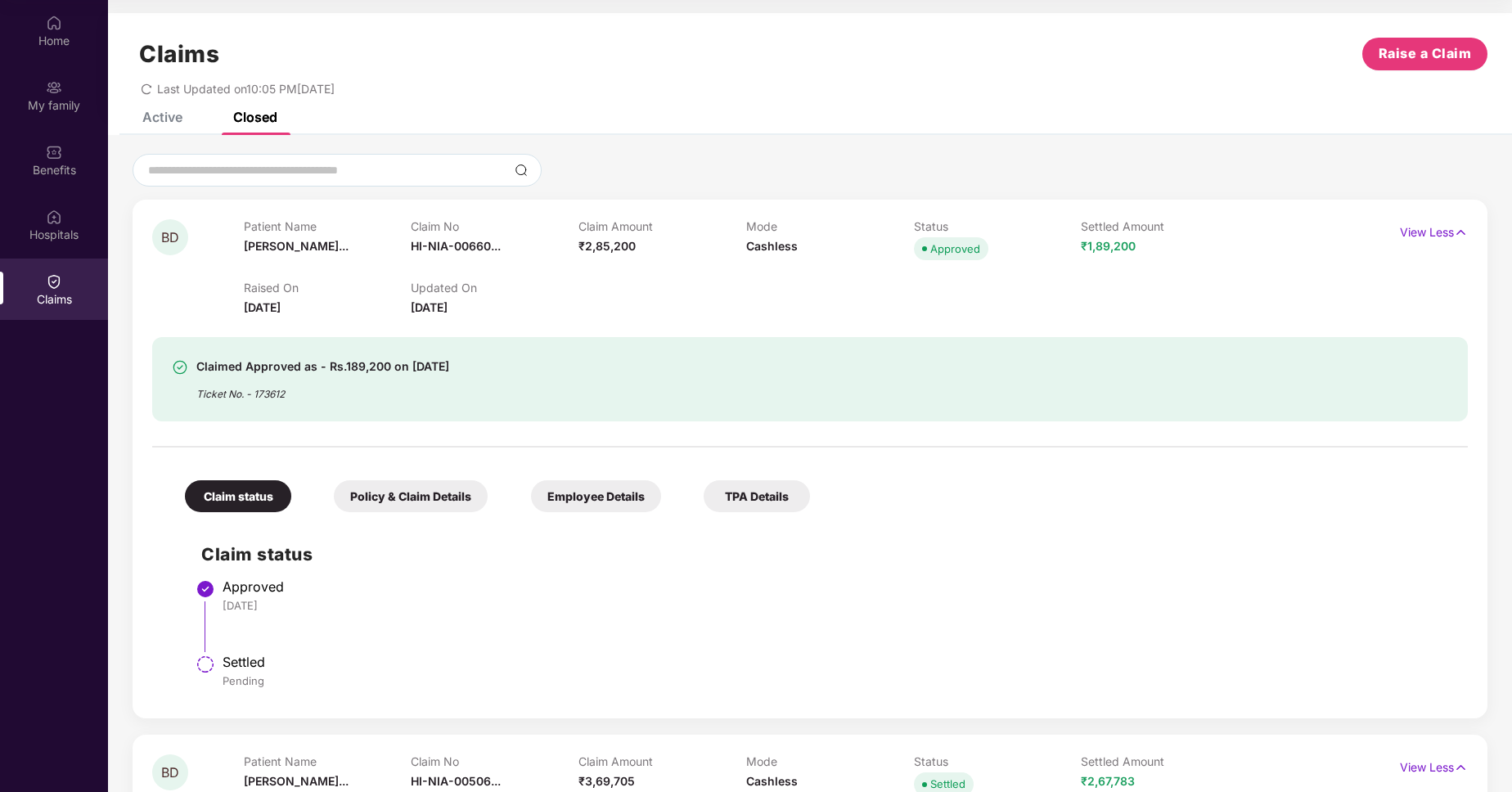
click at [930, 248] on span "Approved" at bounding box center [951, 248] width 75 height 23
click at [316, 415] on div "Claimed Approved as - Rs.189,200 on [DATE] Ticket No. - 173612" at bounding box center [811, 380] width 1316 height 85
click at [389, 496] on div "Policy & Claim Details" at bounding box center [411, 496] width 154 height 32
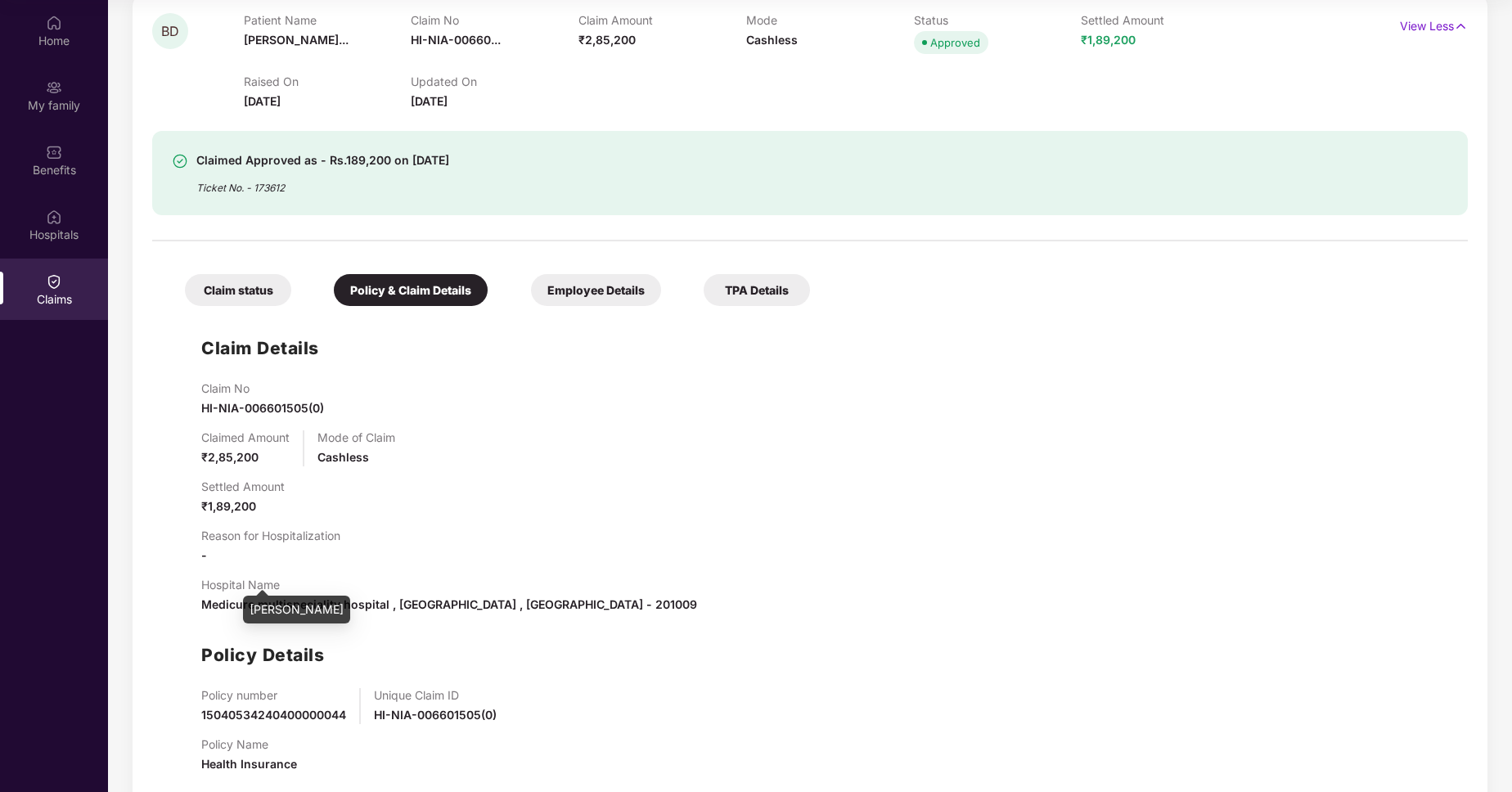
scroll to position [167, 0]
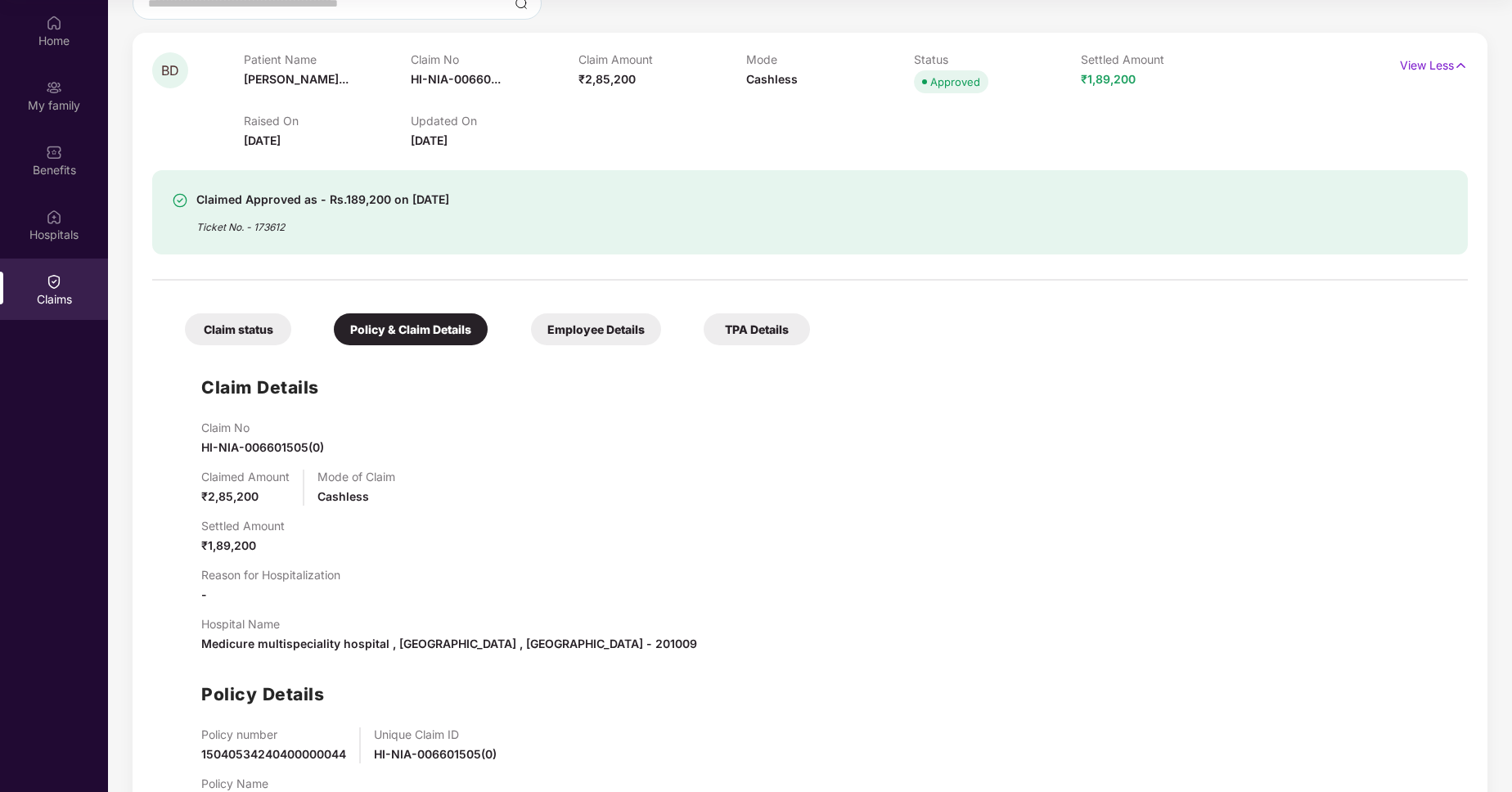
click at [252, 340] on div "Claim status" at bounding box center [238, 329] width 107 height 32
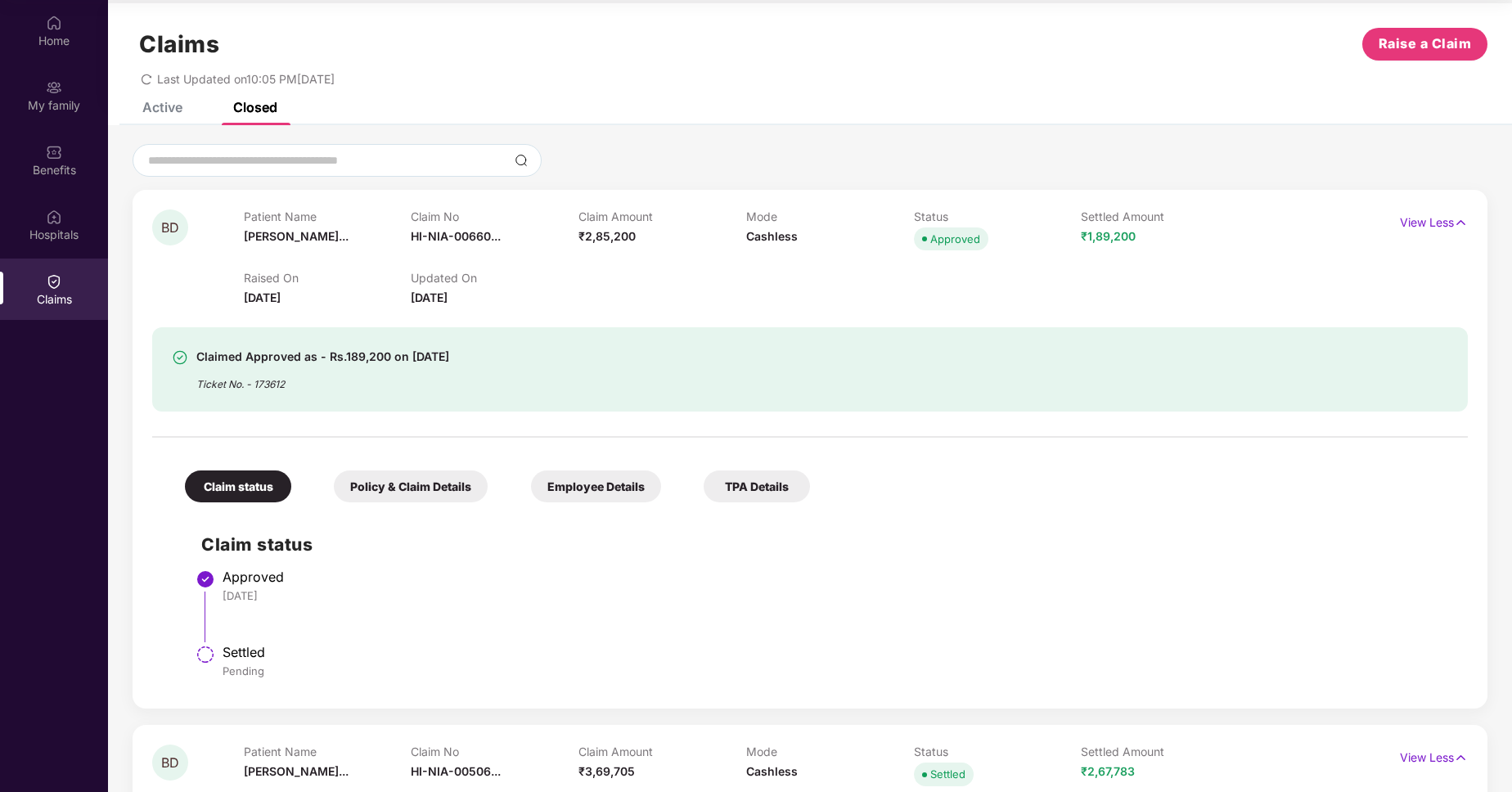
scroll to position [0, 0]
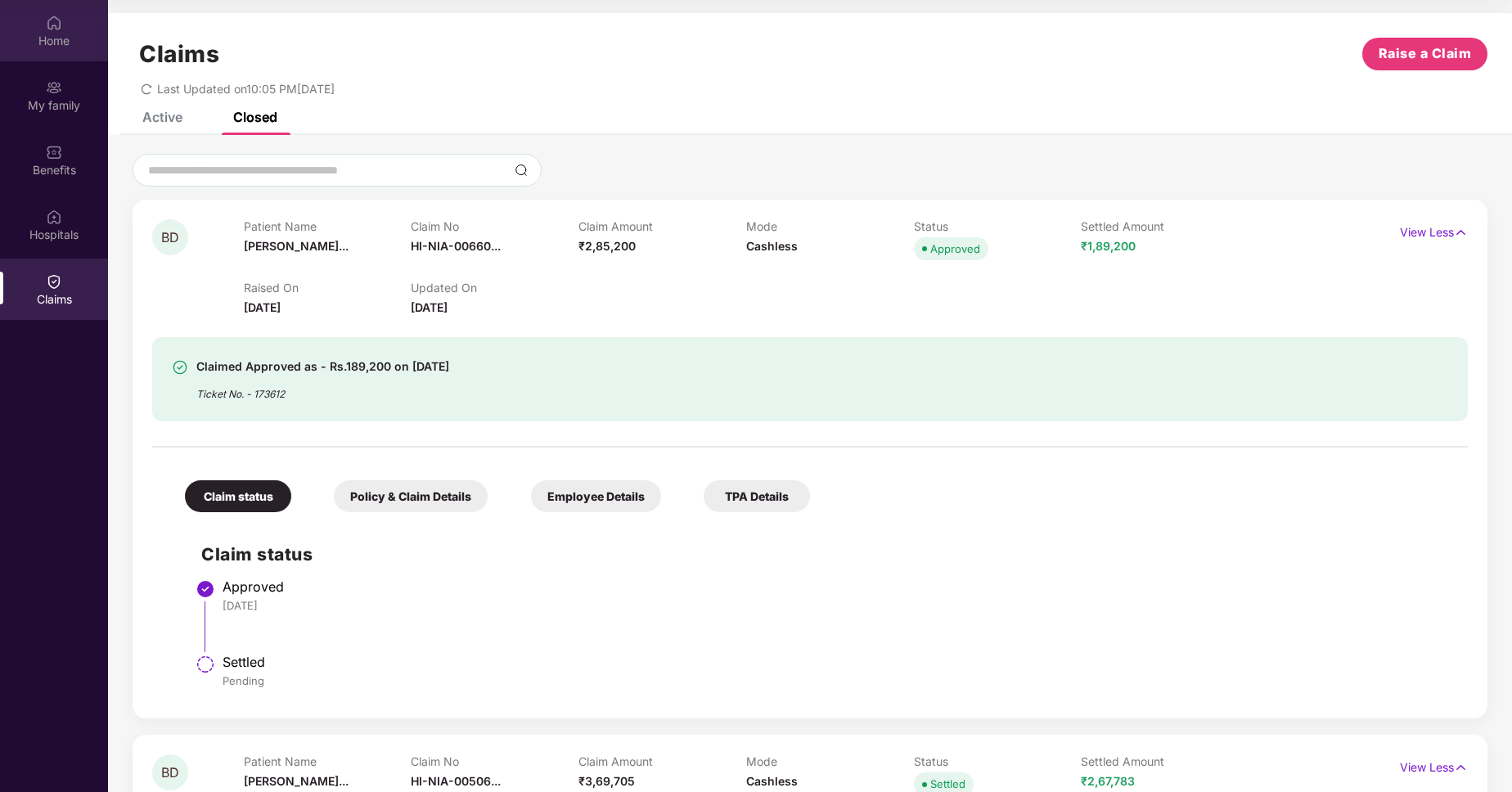
click at [37, 36] on div "Home" at bounding box center [54, 41] width 108 height 17
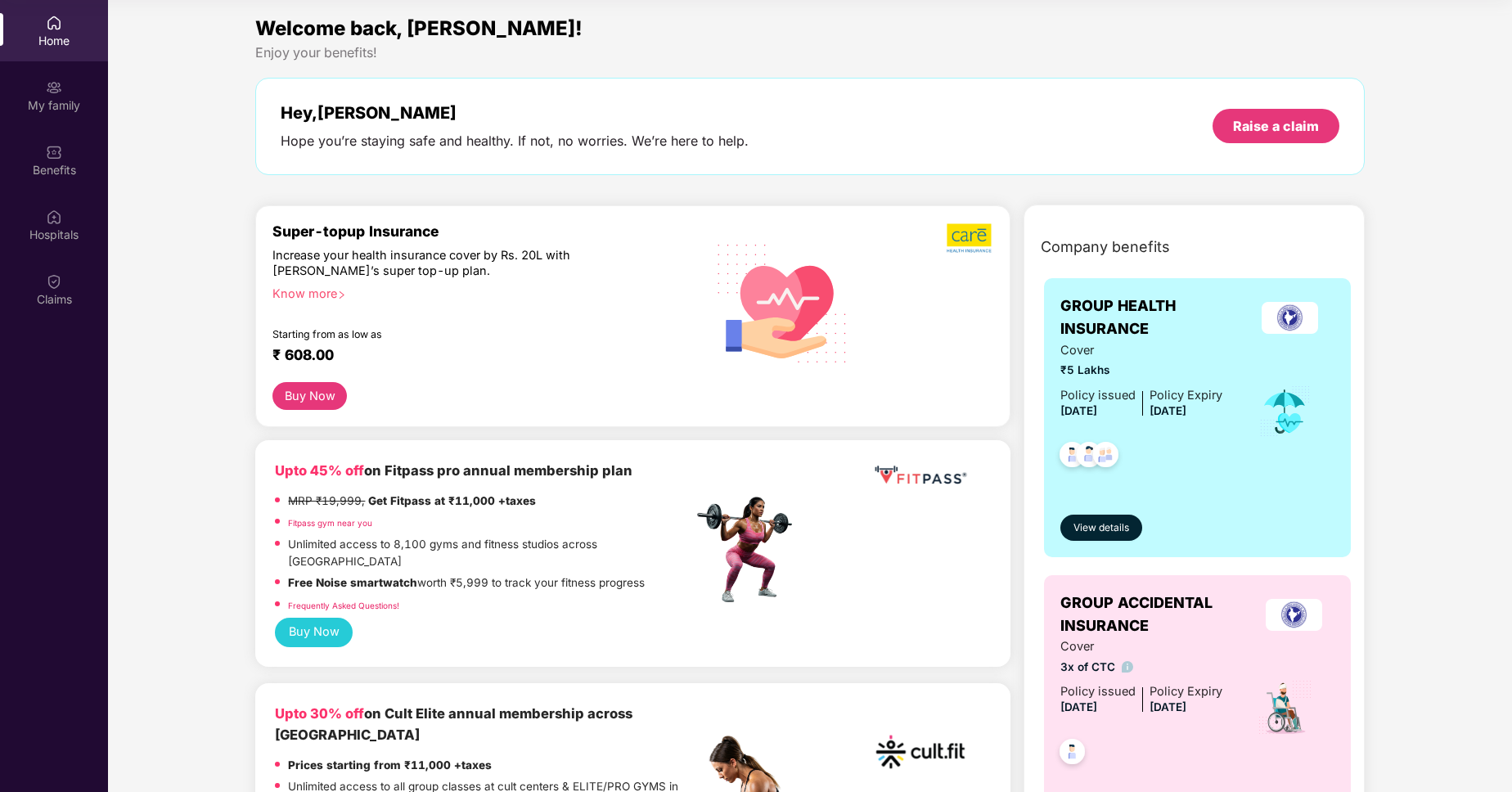
scroll to position [167, 0]
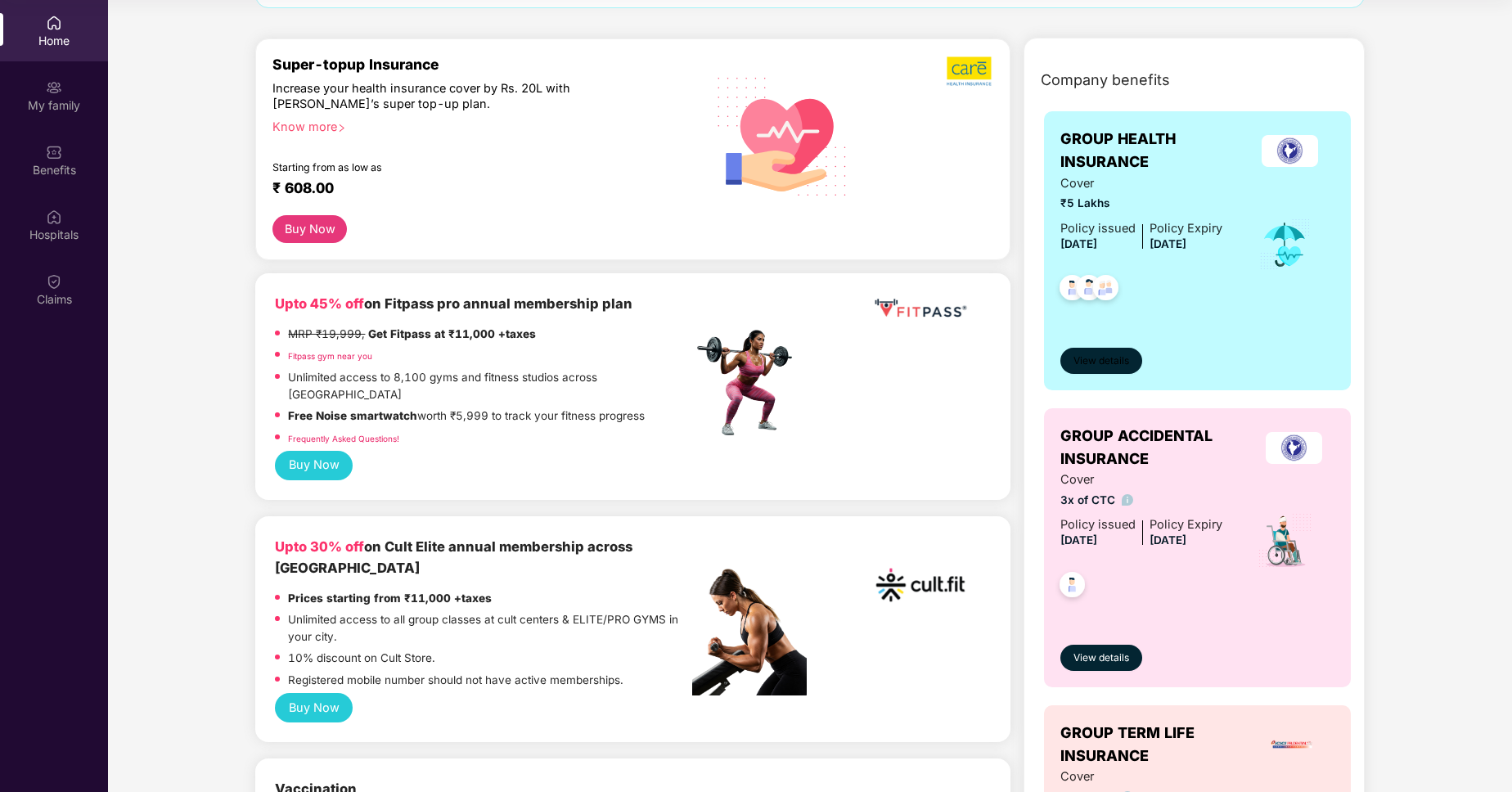
click at [1103, 353] on button "View details" at bounding box center [1102, 361] width 83 height 26
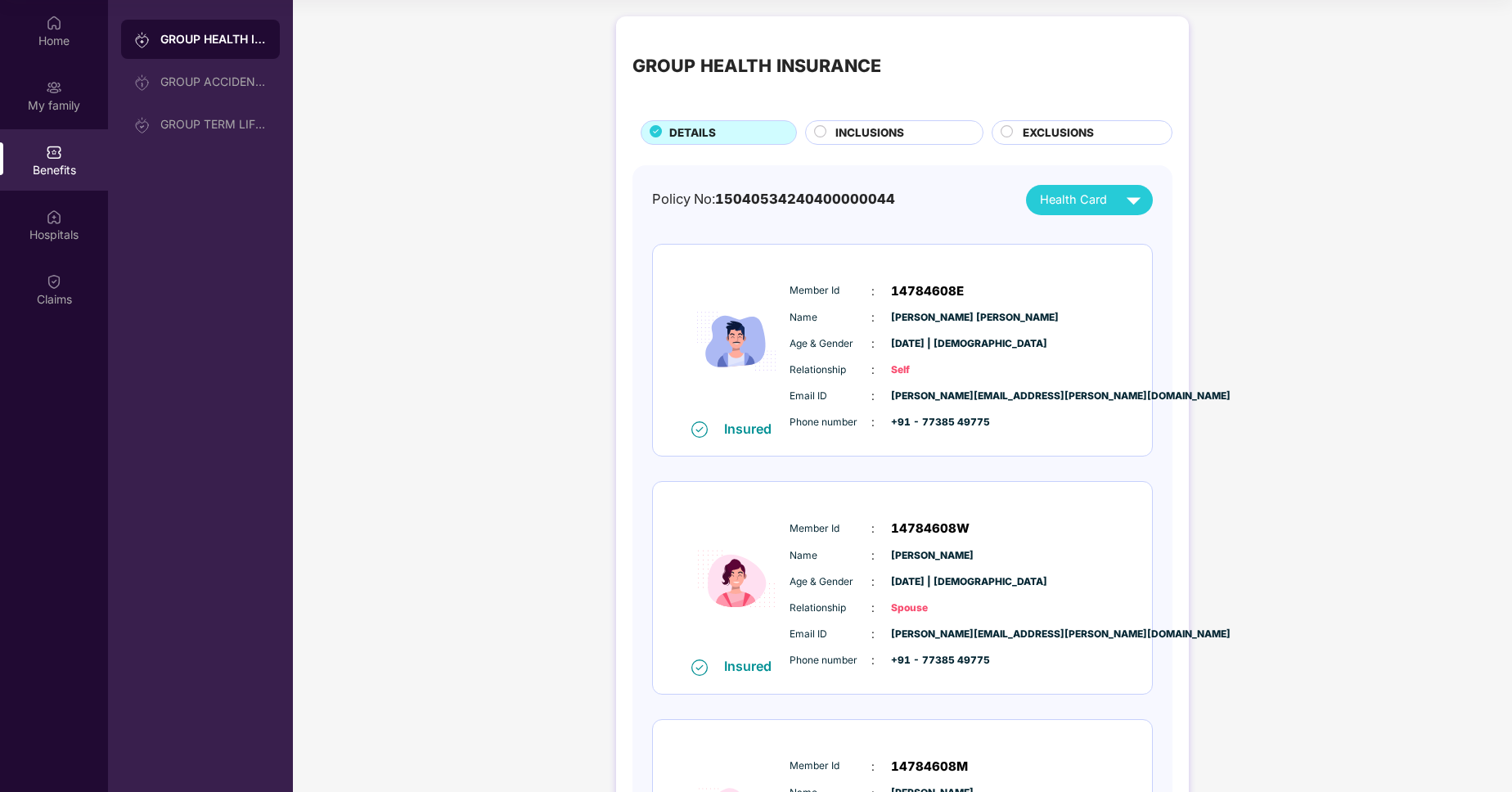
click at [886, 126] on span "INCLUSIONS" at bounding box center [870, 133] width 69 height 18
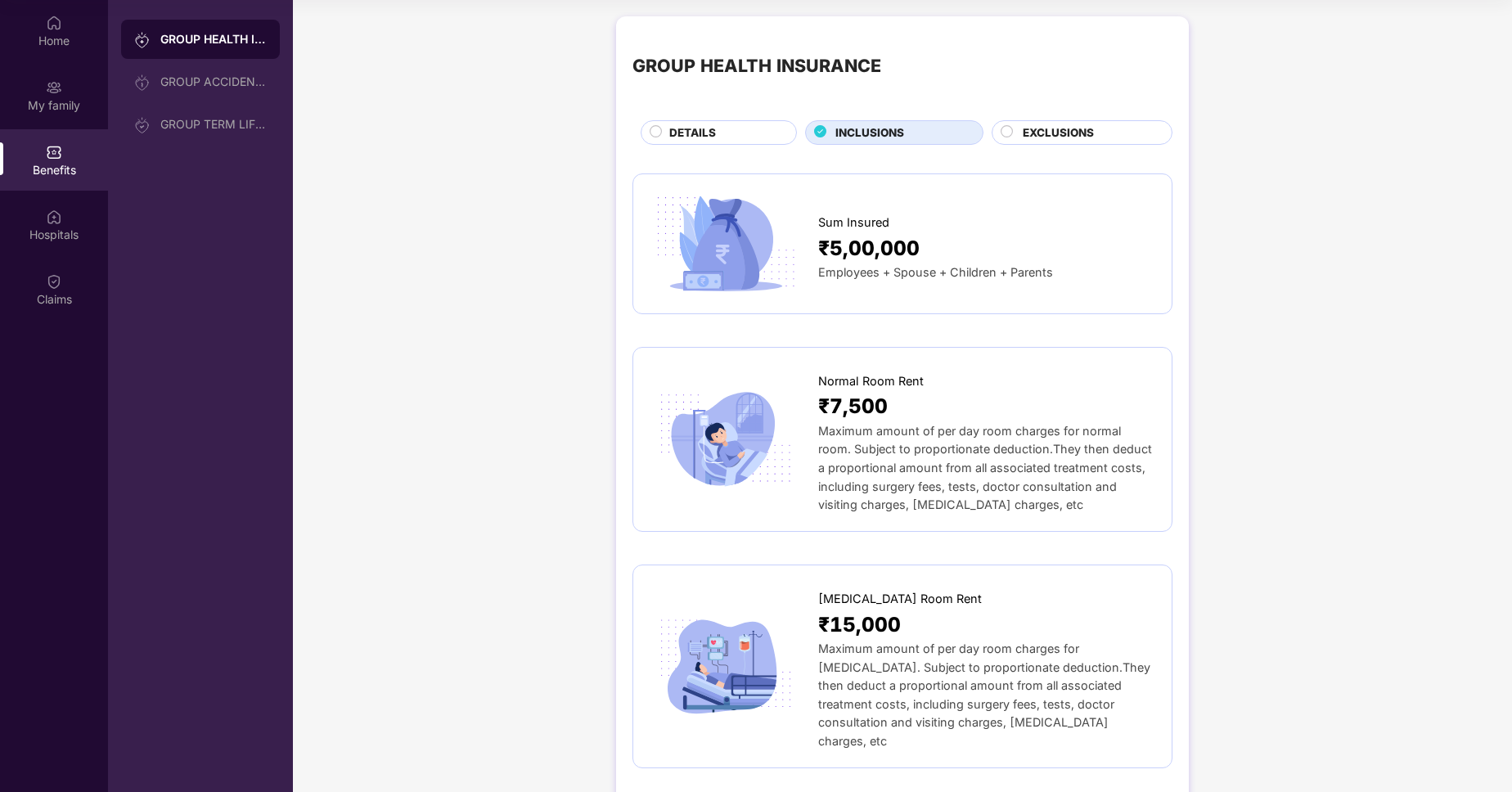
click at [1034, 121] on div "EXCLUSIONS" at bounding box center [1082, 133] width 181 height 25
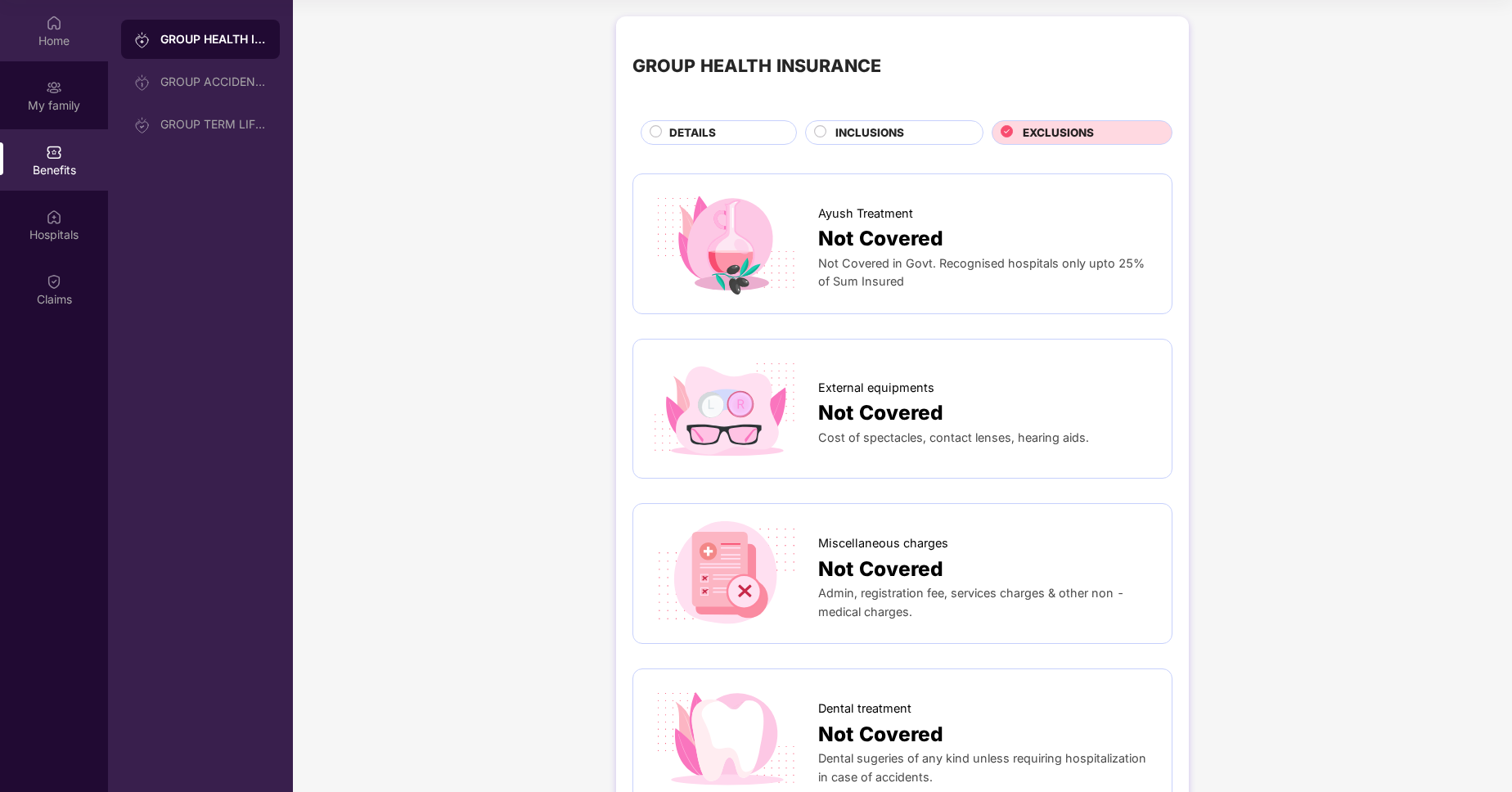
click at [44, 37] on div "Home" at bounding box center [54, 41] width 108 height 17
